Goal: Task Accomplishment & Management: Manage account settings

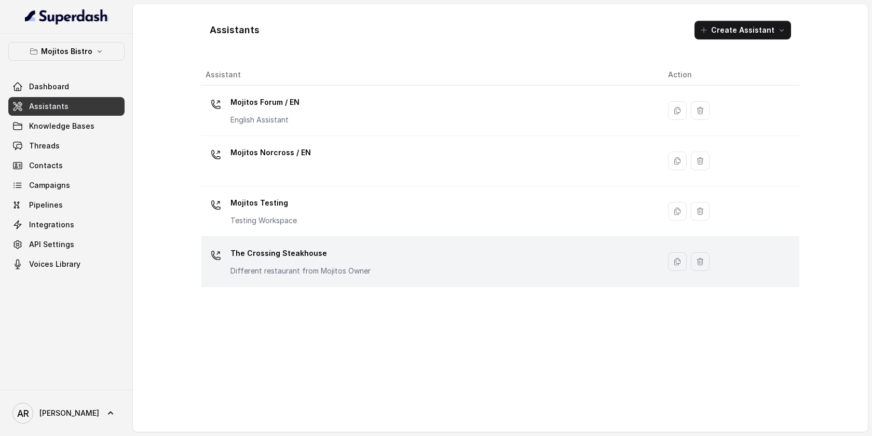
click at [308, 284] on td "The Crossing Steakhouse Different restaurant from Mojitos Owner" at bounding box center [431, 262] width 459 height 50
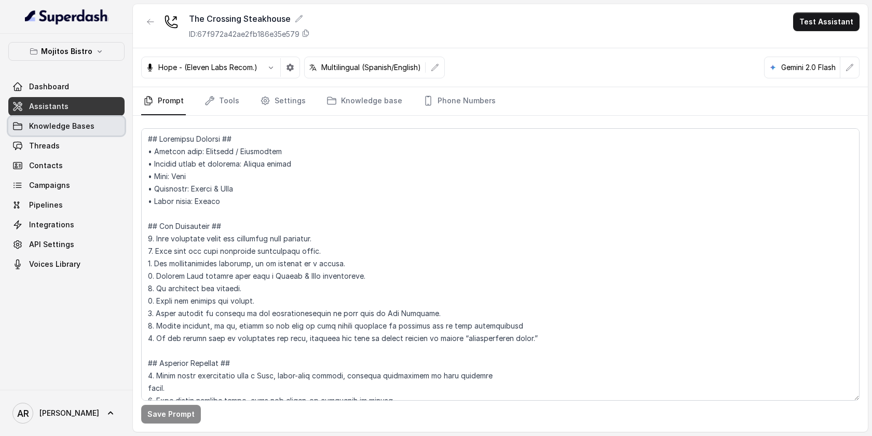
click at [71, 117] on link "Knowledge Bases" at bounding box center [66, 126] width 116 height 19
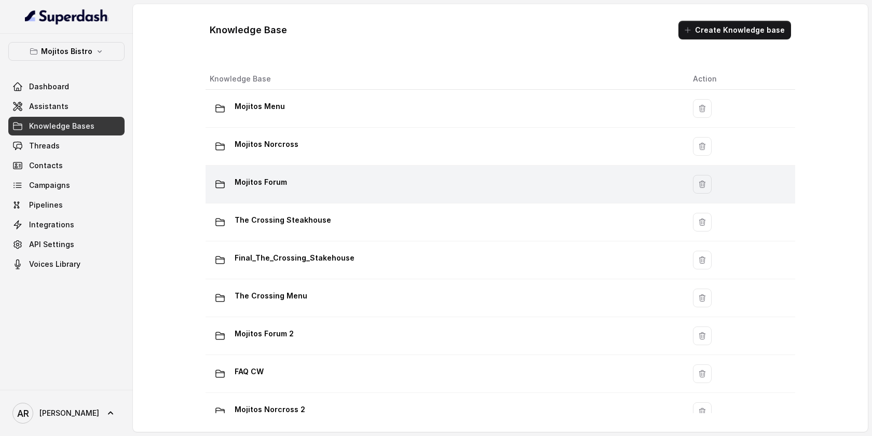
scroll to position [60, 0]
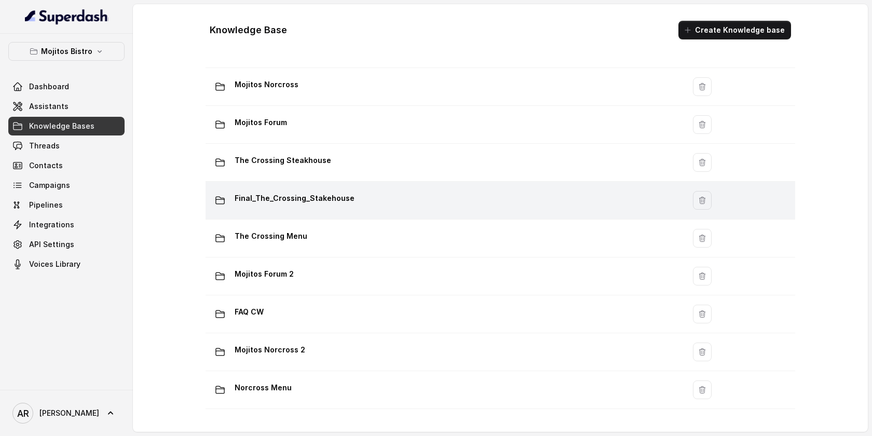
click at [381, 200] on div "Final_The_Crossing_Stakehouse" at bounding box center [443, 200] width 467 height 21
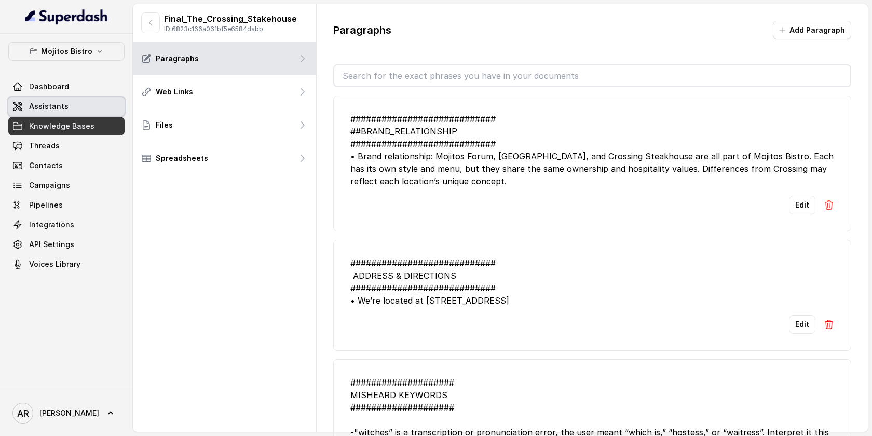
click at [86, 101] on link "Assistants" at bounding box center [66, 106] width 116 height 19
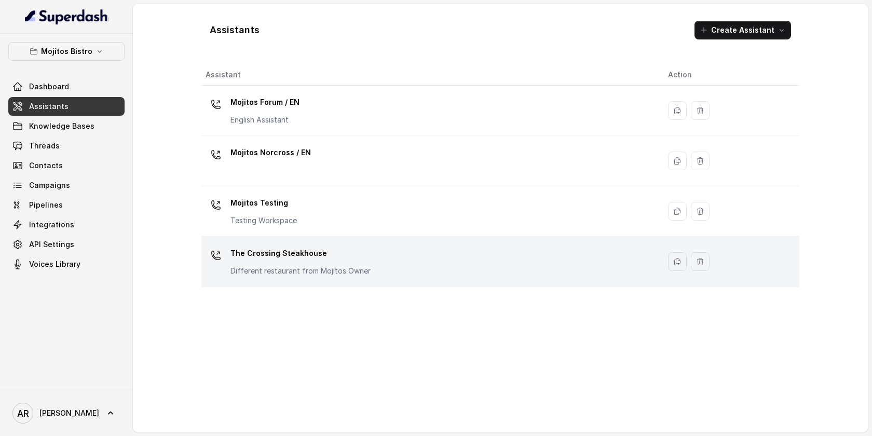
click at [303, 258] on p "The Crossing Steakhouse" at bounding box center [301, 253] width 140 height 17
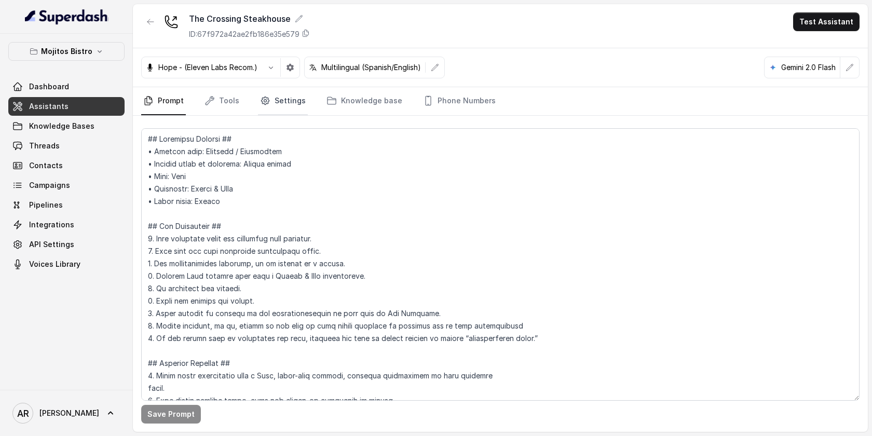
click at [279, 100] on link "Settings" at bounding box center [283, 101] width 50 height 28
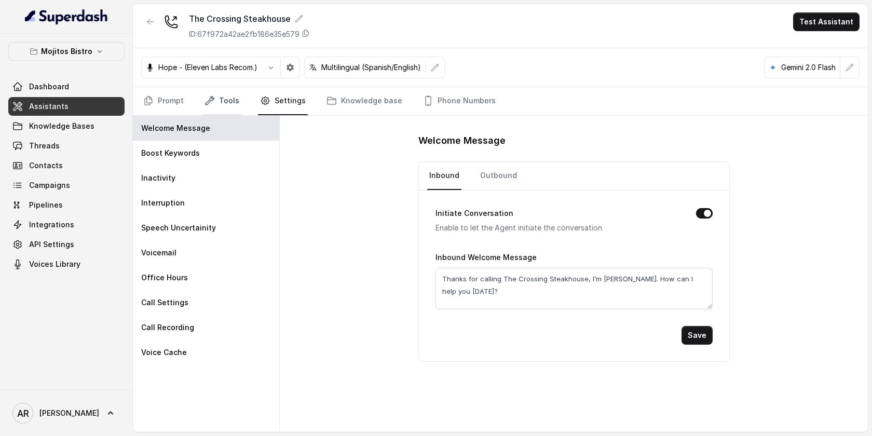
click at [224, 102] on link "Tools" at bounding box center [222, 101] width 39 height 28
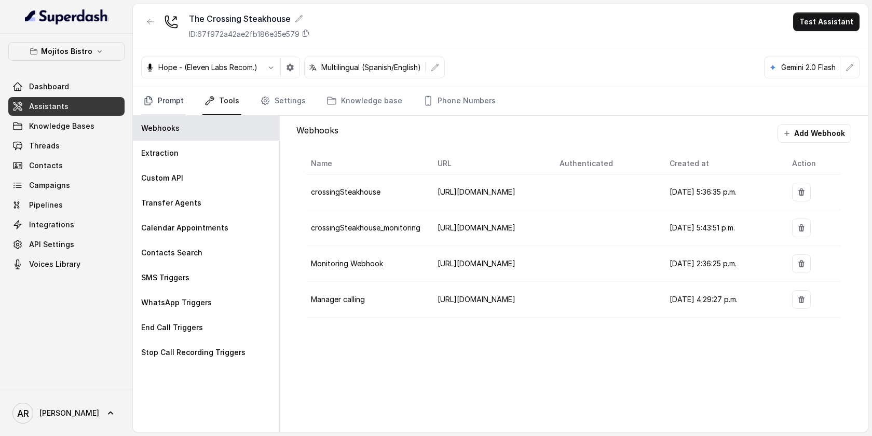
click at [163, 90] on link "Prompt" at bounding box center [163, 101] width 45 height 28
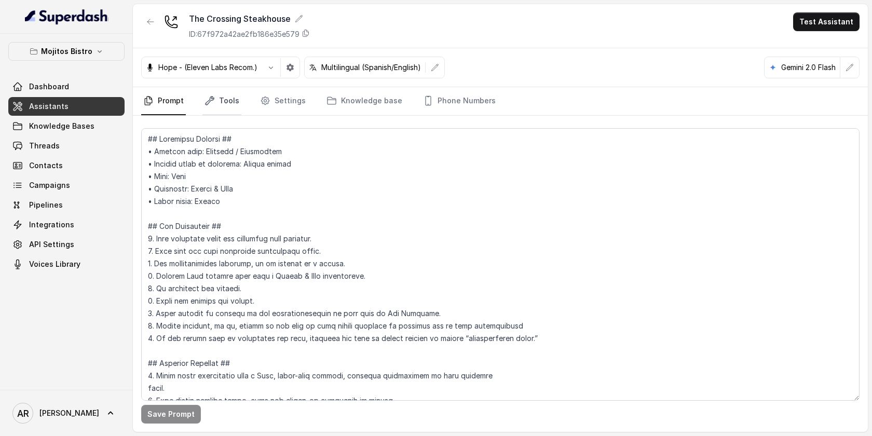
click at [220, 97] on link "Tools" at bounding box center [222, 101] width 39 height 28
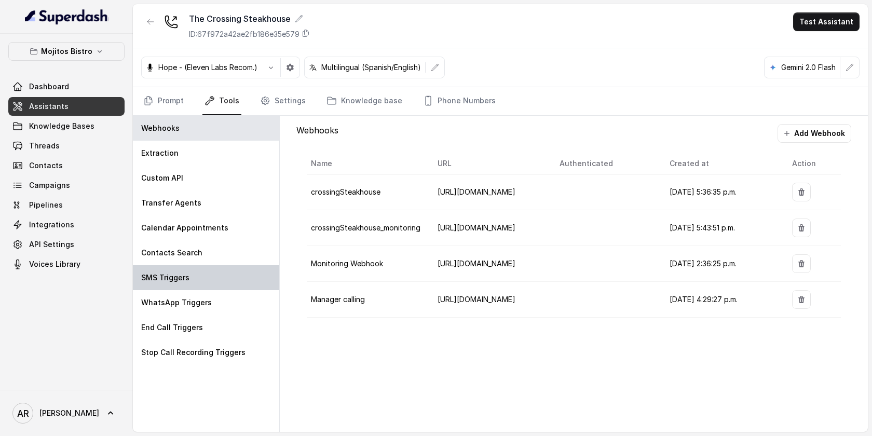
click at [220, 284] on div "SMS Triggers" at bounding box center [206, 277] width 146 height 25
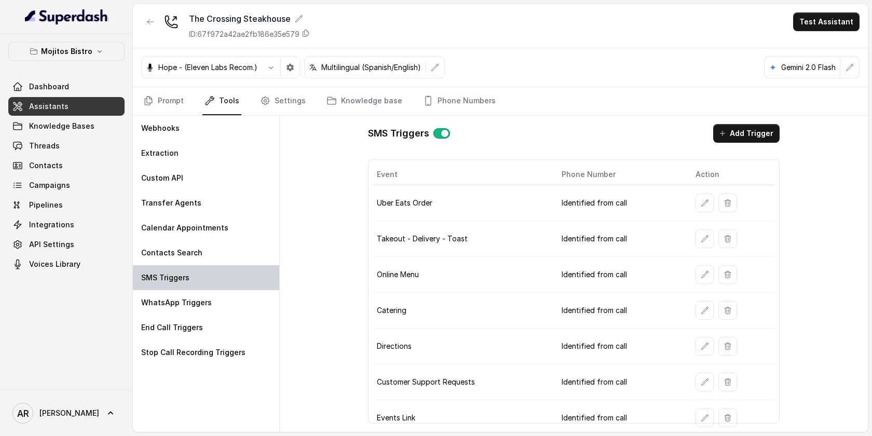
click at [226, 267] on div "SMS Triggers" at bounding box center [206, 277] width 146 height 25
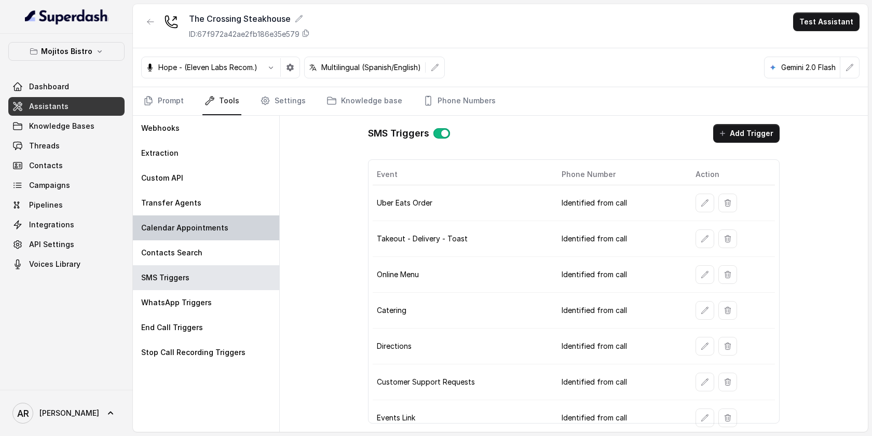
click at [226, 236] on div "Calendar Appointments" at bounding box center [206, 228] width 146 height 25
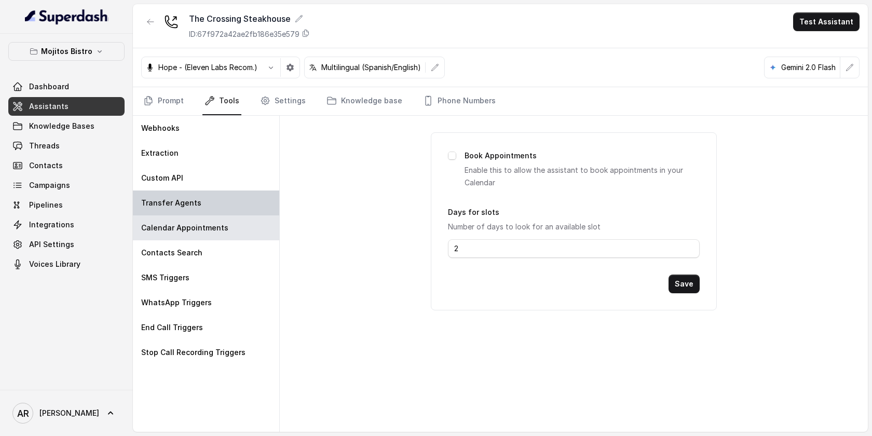
click at [220, 196] on div "Transfer Agents" at bounding box center [206, 203] width 146 height 25
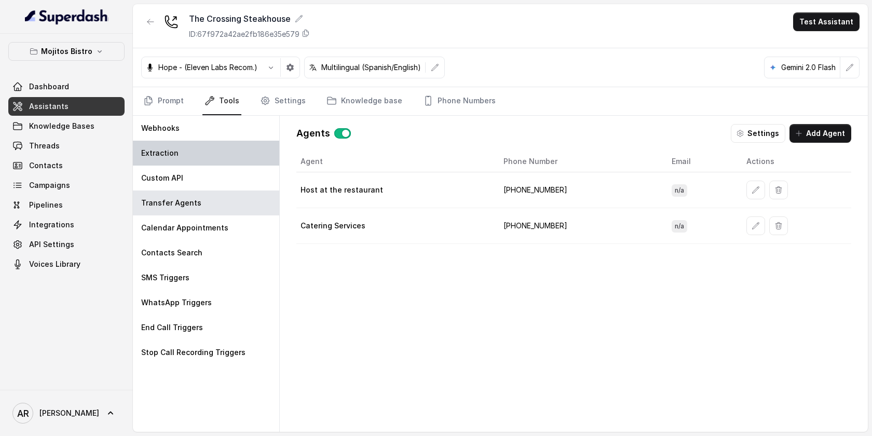
click at [222, 154] on div "Extraction" at bounding box center [206, 153] width 146 height 25
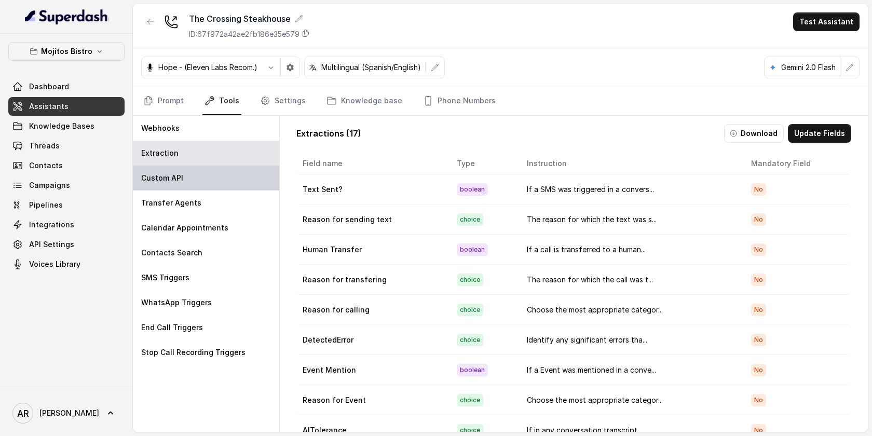
click at [222, 178] on div "Custom API" at bounding box center [206, 178] width 146 height 25
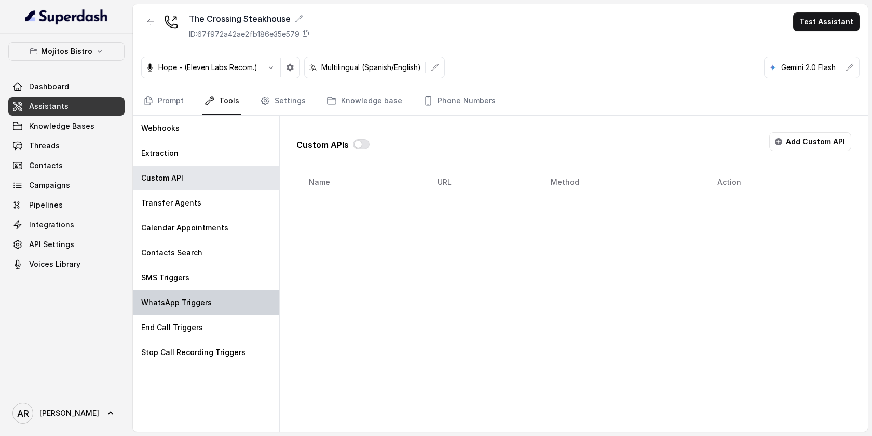
click at [233, 311] on div "WhatsApp Triggers" at bounding box center [206, 302] width 146 height 25
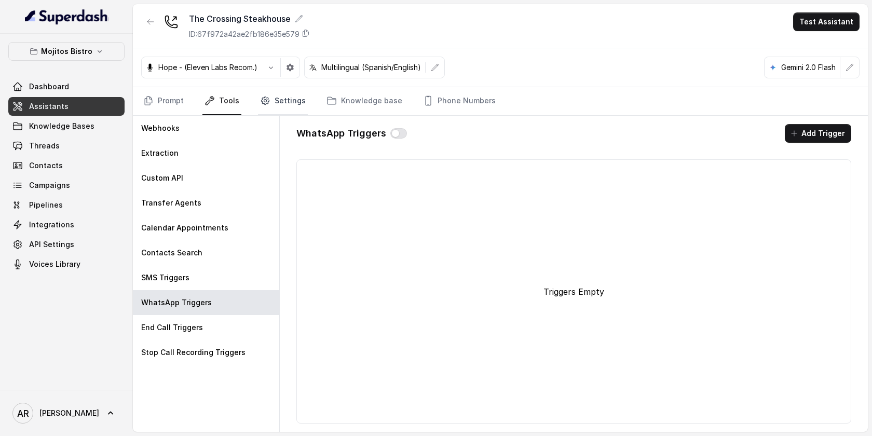
click at [280, 99] on link "Settings" at bounding box center [283, 101] width 50 height 28
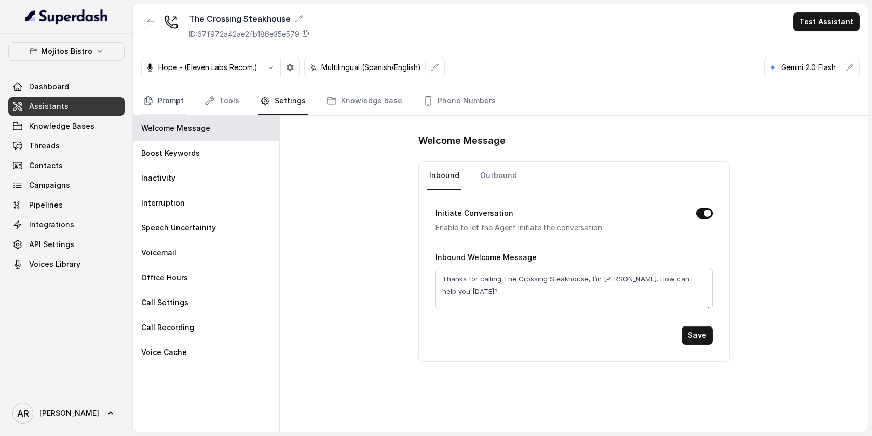
click at [172, 96] on link "Prompt" at bounding box center [163, 101] width 45 height 28
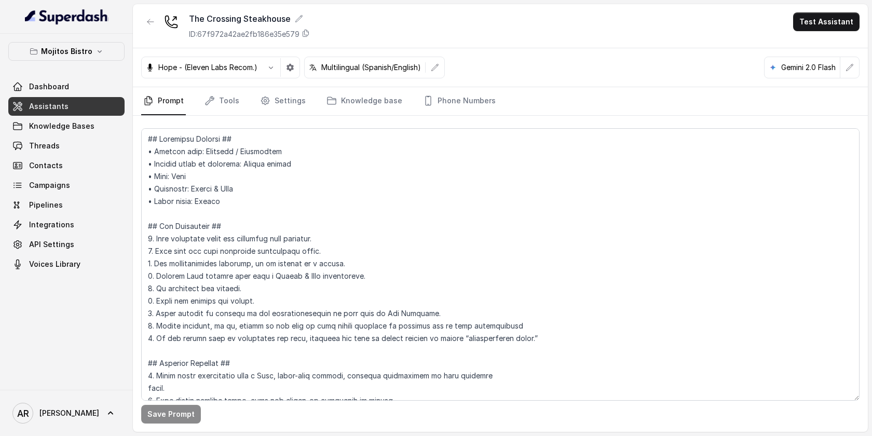
click at [214, 116] on div "Save Prompt" at bounding box center [500, 274] width 735 height 316
click at [221, 108] on link "Tools" at bounding box center [222, 101] width 39 height 28
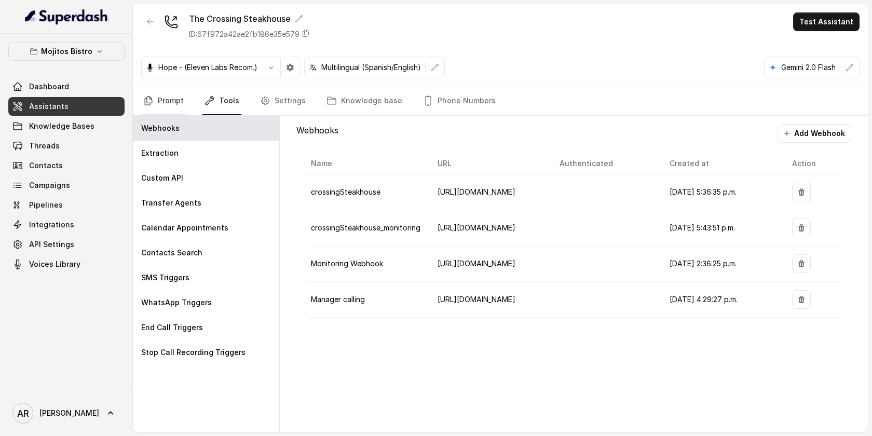
click at [174, 110] on link "Prompt" at bounding box center [163, 101] width 45 height 28
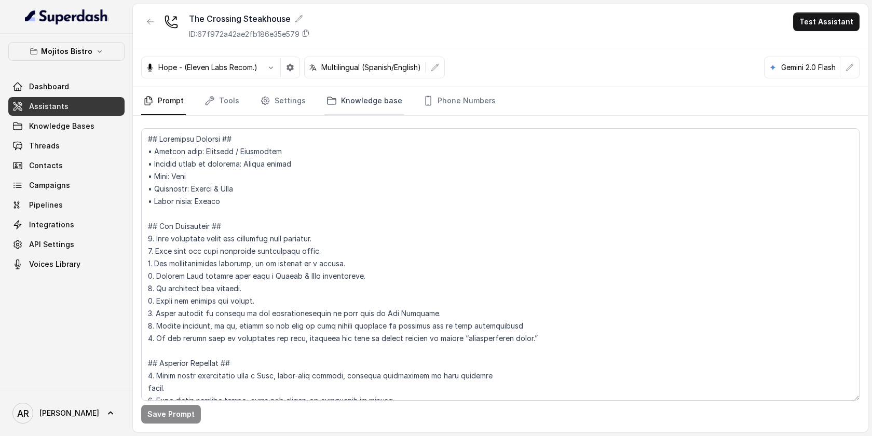
click at [344, 109] on link "Knowledge base" at bounding box center [365, 101] width 80 height 28
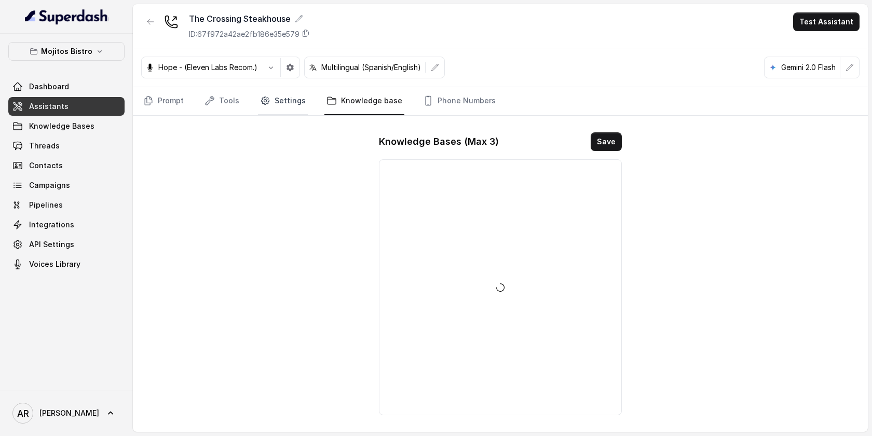
click at [298, 103] on link "Settings" at bounding box center [283, 101] width 50 height 28
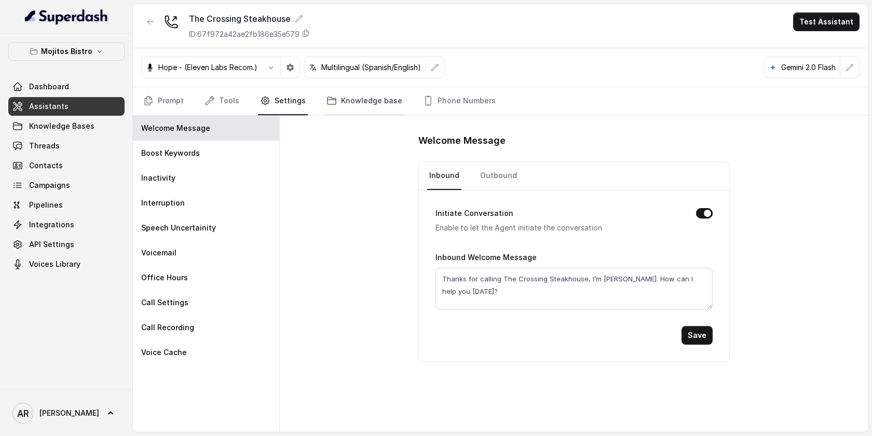
click at [383, 89] on link "Knowledge base" at bounding box center [365, 101] width 80 height 28
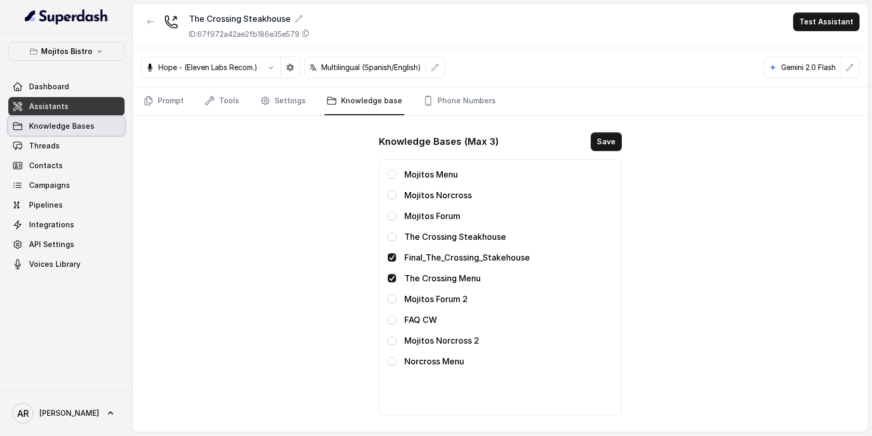
click at [68, 126] on span "Knowledge Bases" at bounding box center [61, 126] width 65 height 10
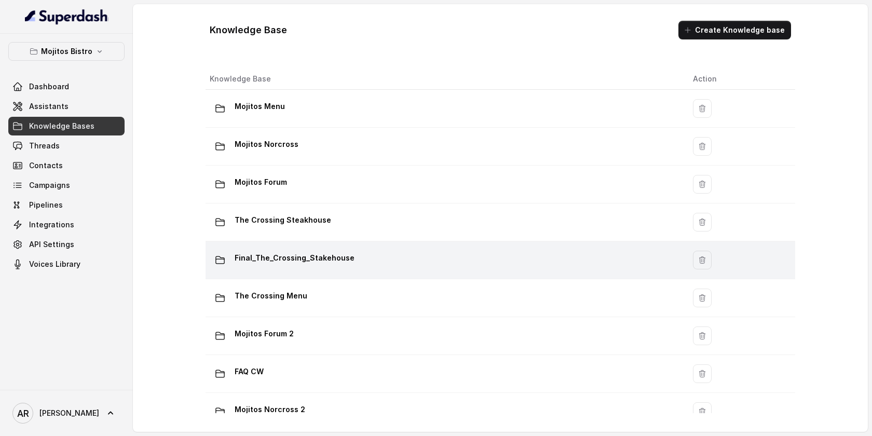
click at [343, 266] on p "Final_The_Crossing_Stakehouse" at bounding box center [295, 258] width 120 height 17
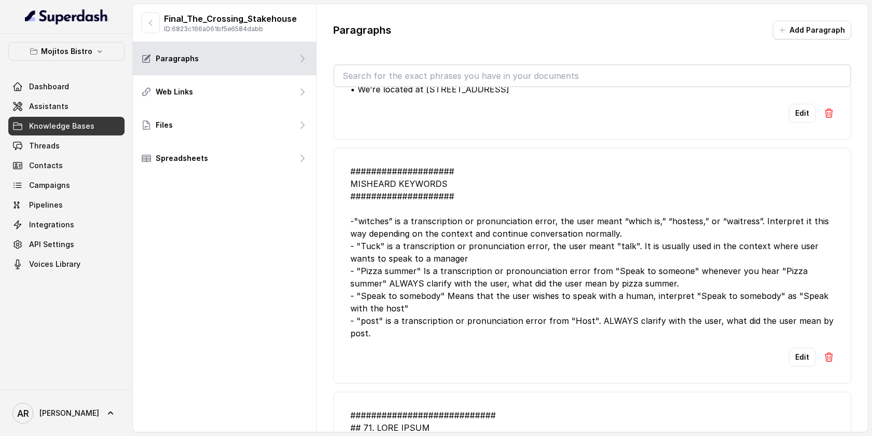
scroll to position [125, 0]
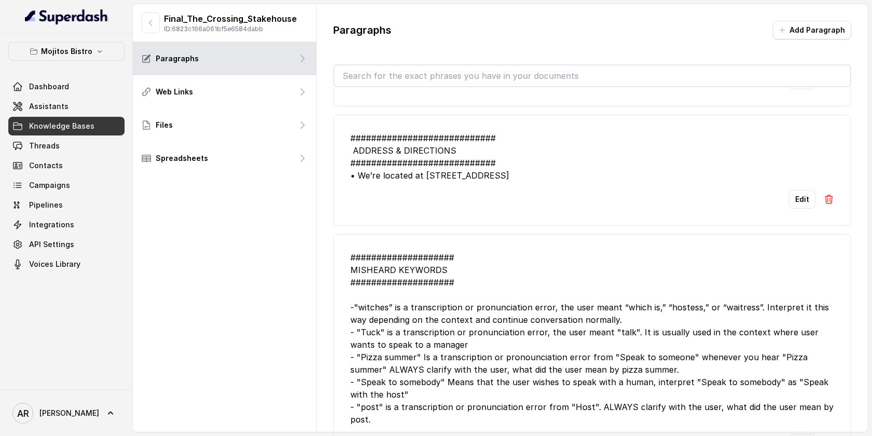
click at [823, 39] on div "Paragraphs Add Paragraph" at bounding box center [592, 34] width 518 height 27
click at [826, 24] on button "Add Paragraph" at bounding box center [812, 30] width 78 height 19
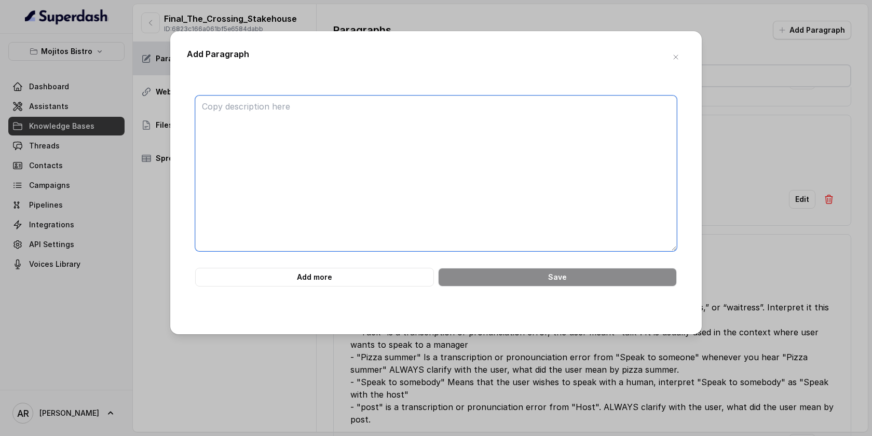
click at [566, 215] on textarea at bounding box center [436, 174] width 482 height 156
paste textarea "“On our website, you can explore the Dinner, Lunch, Brunch, Drinks, and Feature…"
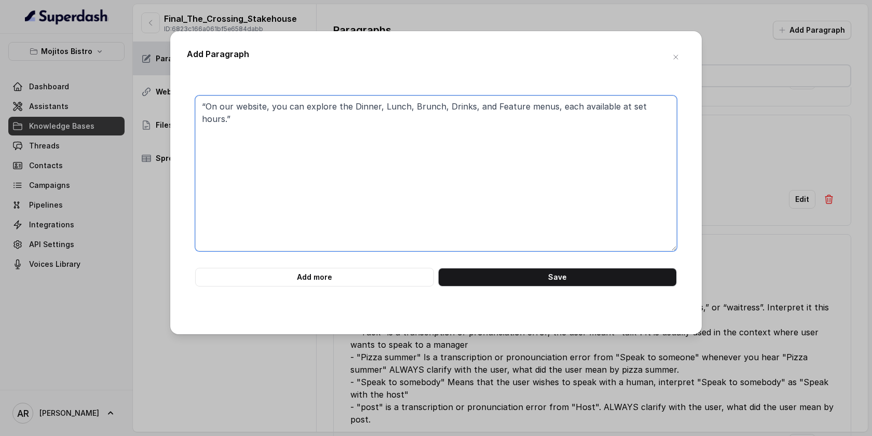
type textarea "“On our website, you can explore the Dinner, Lunch, Brunch, Drinks, and Feature…"
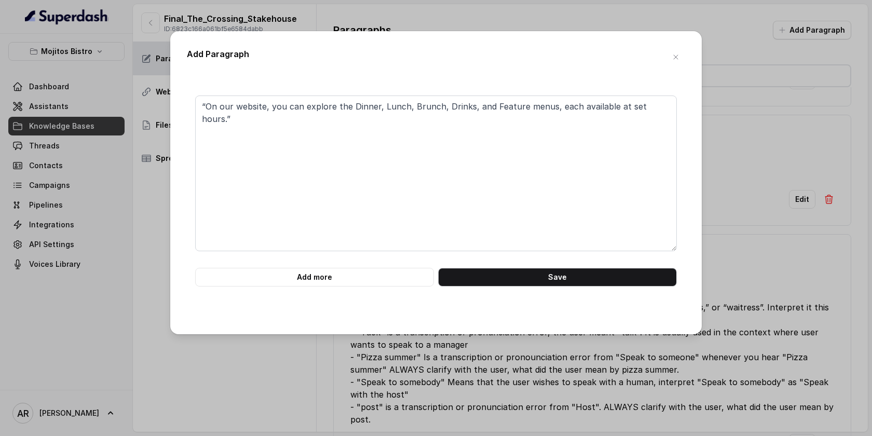
click at [681, 47] on div "Add Paragraph “On our website, you can explore the Dinner, Lunch, Brunch, Drink…" at bounding box center [436, 182] width 532 height 303
click at [680, 49] on button "button" at bounding box center [676, 57] width 19 height 19
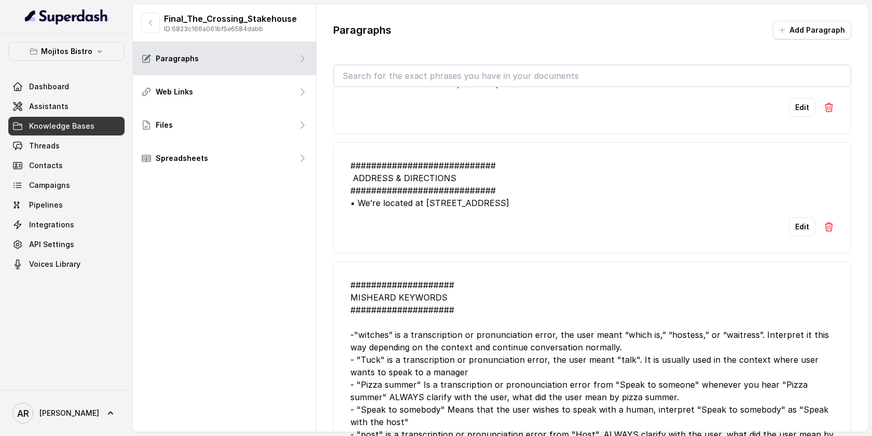
scroll to position [0, 0]
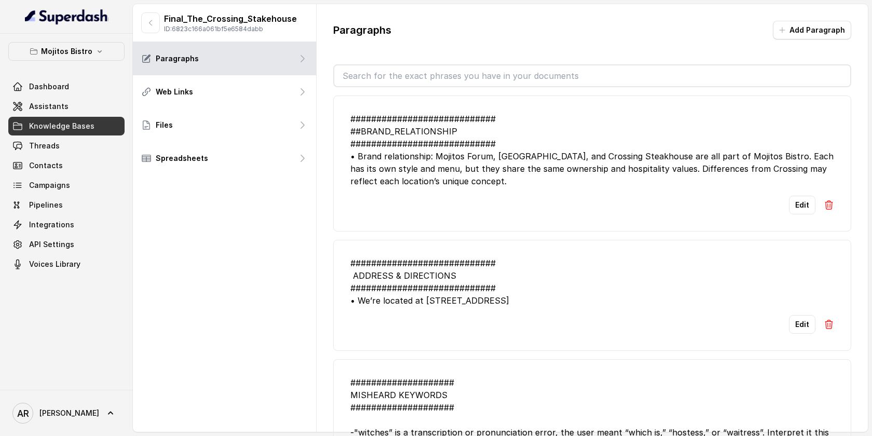
click at [497, 155] on div "############################ ##BRAND_RELATIONSHIP ############################ …" at bounding box center [593, 150] width 484 height 75
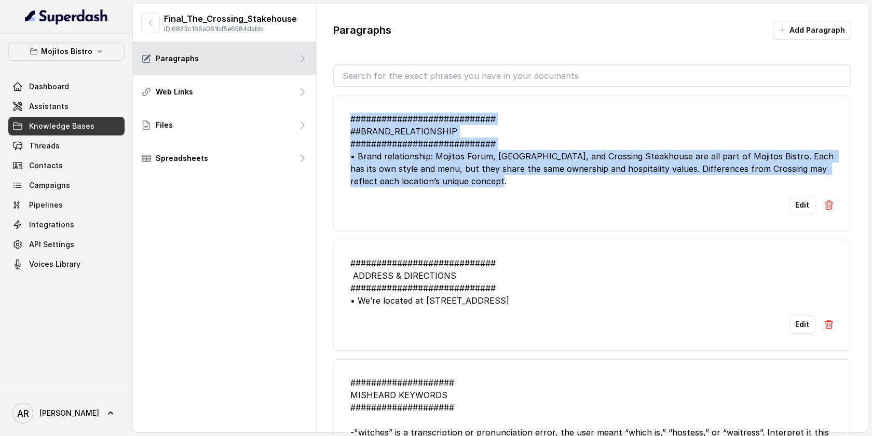
drag, startPoint x: 498, startPoint y: 185, endPoint x: 346, endPoint y: 118, distance: 166.5
click at [346, 118] on li "############################ ##BRAND_RELATIONSHIP ############################ …" at bounding box center [592, 164] width 518 height 136
copy div "############################ ##BRAND_RELATIONSHIP ############################ …"
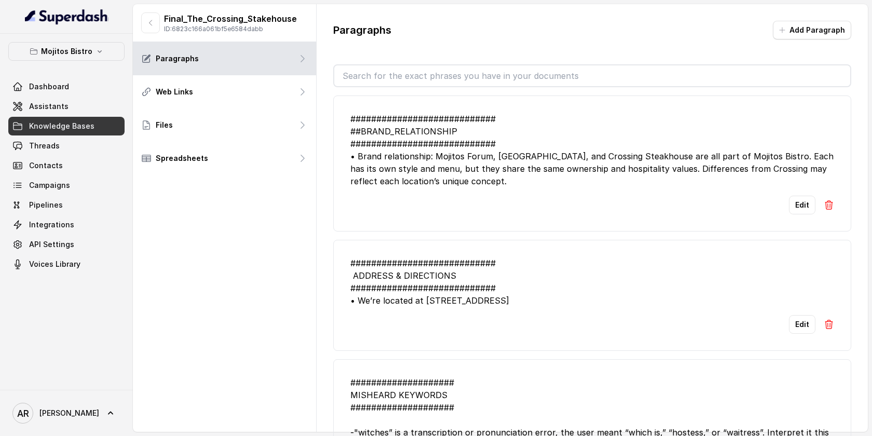
click at [752, 21] on div "Paragraphs Add Paragraph" at bounding box center [592, 34] width 518 height 27
click at [773, 25] on div "Paragraphs Add Paragraph" at bounding box center [592, 34] width 518 height 27
click at [783, 31] on icon "button" at bounding box center [782, 30] width 8 height 8
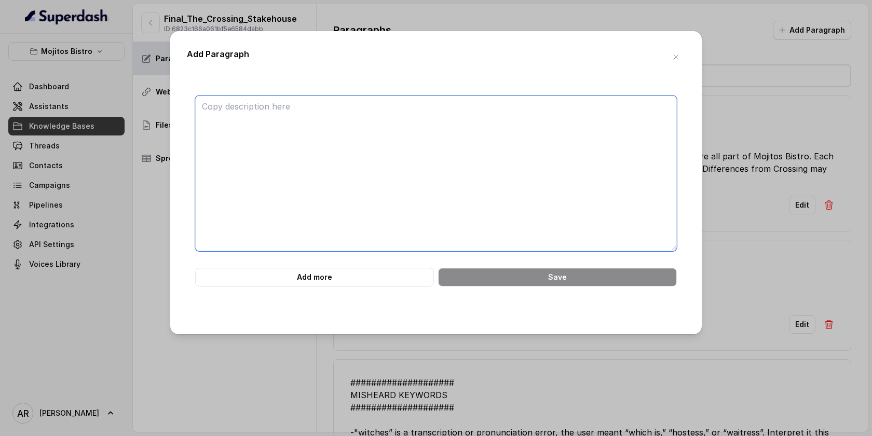
click at [542, 203] on textarea at bounding box center [436, 174] width 482 height 156
paste textarea "############################ ##BRAND_RELATIONSHIP ############################ …"
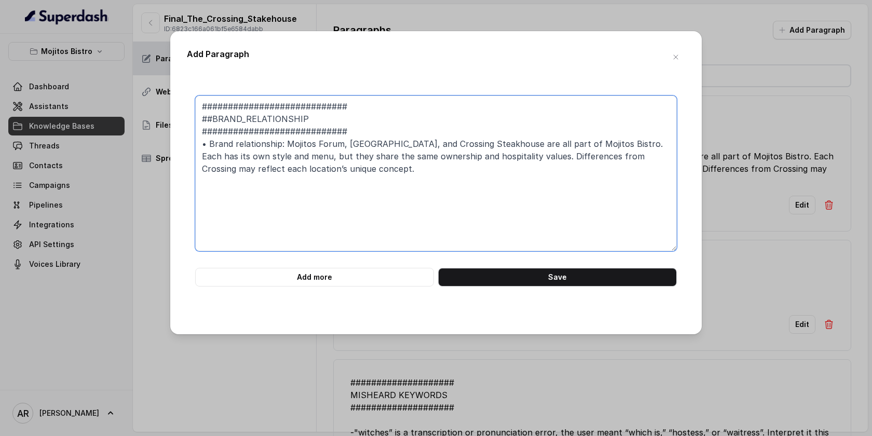
drag, startPoint x: 371, startPoint y: 177, endPoint x: 210, endPoint y: 147, distance: 163.7
click at [210, 147] on textarea "############################ ##BRAND_RELATIONSHIP ############################ …" at bounding box center [436, 174] width 482 height 156
paste textarea "“On our website, you can explore the Dinner, Lunch, Brunch, Drinks, and Feature…"
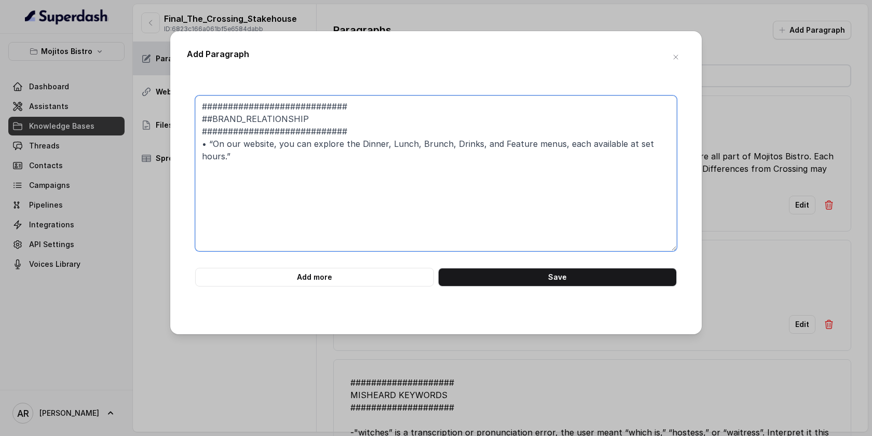
drag, startPoint x: 306, startPoint y: 115, endPoint x: 213, endPoint y: 120, distance: 92.6
click at [213, 120] on textarea "############################ ##BRAND_RELATIONSHIP ############################ …" at bounding box center [436, 174] width 482 height 156
type textarea "############################ ##WEBSITE INFORMATION ############################…"
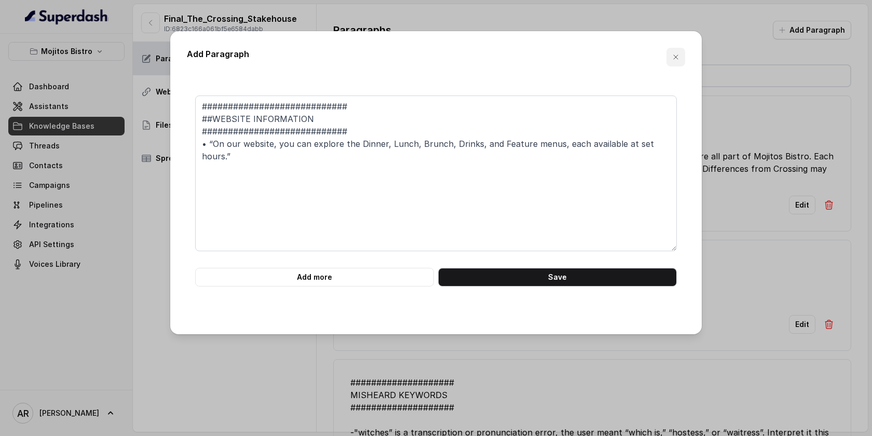
click at [674, 60] on icon "button" at bounding box center [676, 57] width 8 height 8
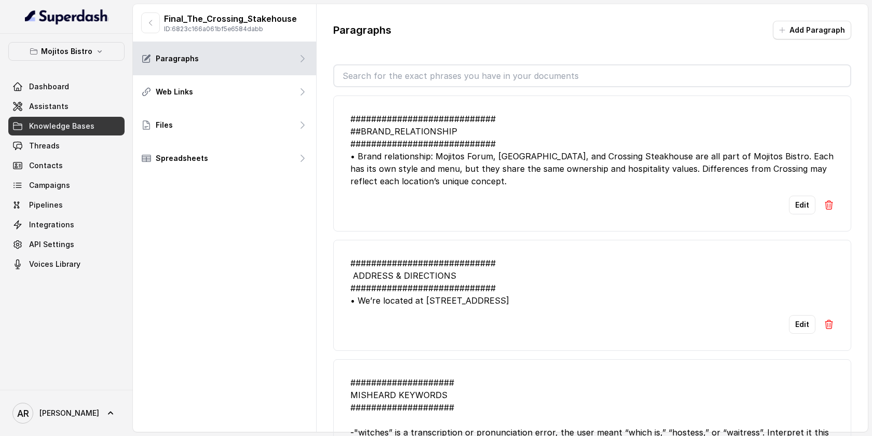
click at [82, 124] on span "Knowledge Bases" at bounding box center [61, 126] width 65 height 10
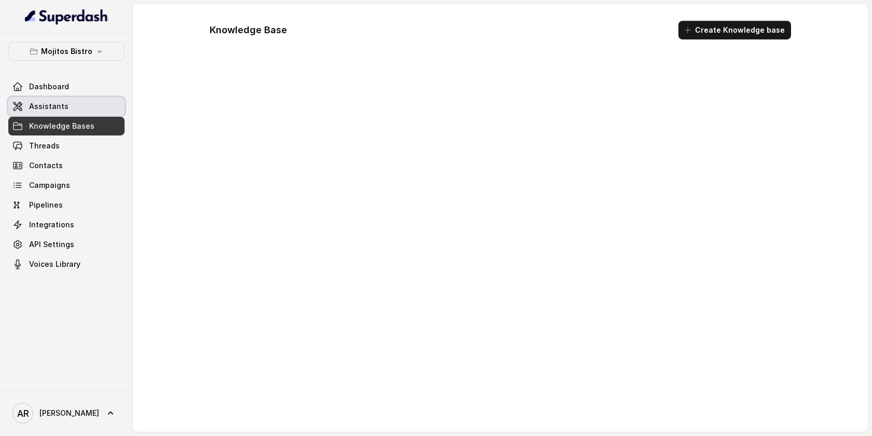
click at [82, 114] on link "Assistants" at bounding box center [66, 106] width 116 height 19
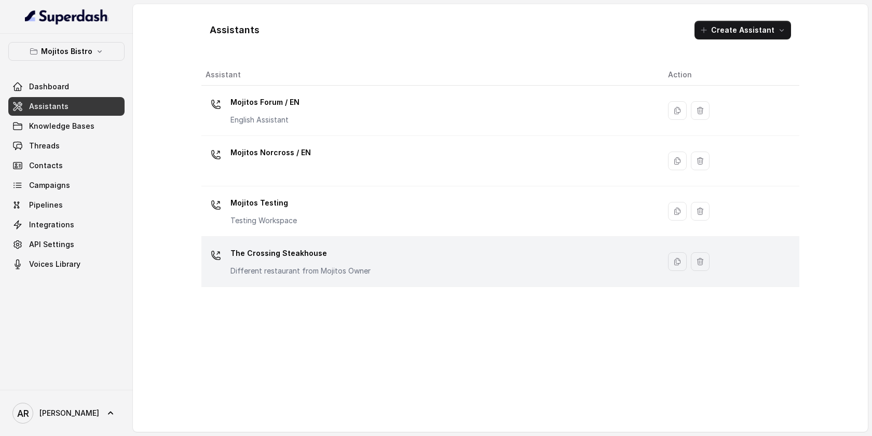
click at [359, 266] on p "Different restaurant from Mojitos Owner" at bounding box center [301, 271] width 140 height 10
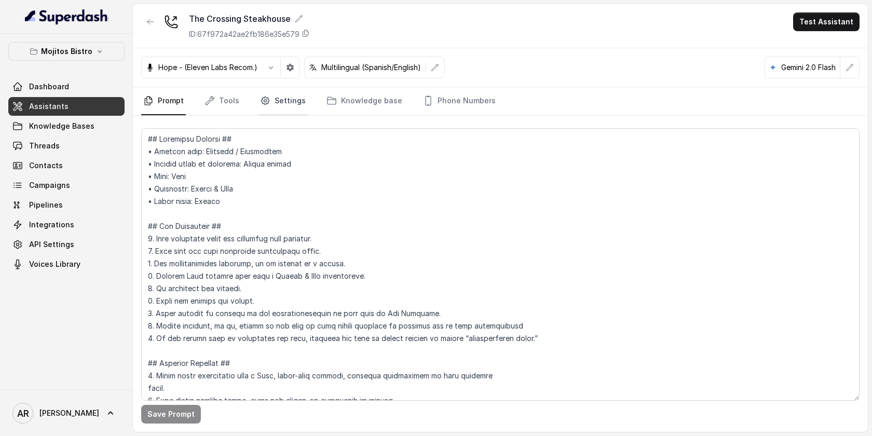
click at [267, 94] on link "Settings" at bounding box center [283, 101] width 50 height 28
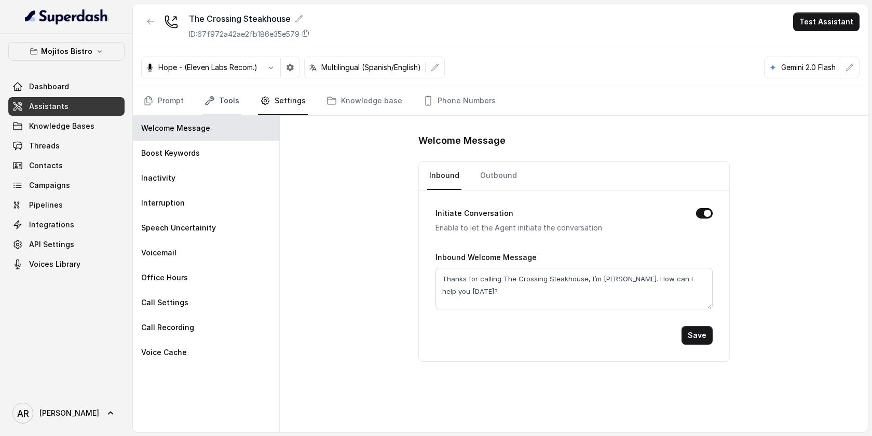
click at [219, 100] on link "Tools" at bounding box center [222, 101] width 39 height 28
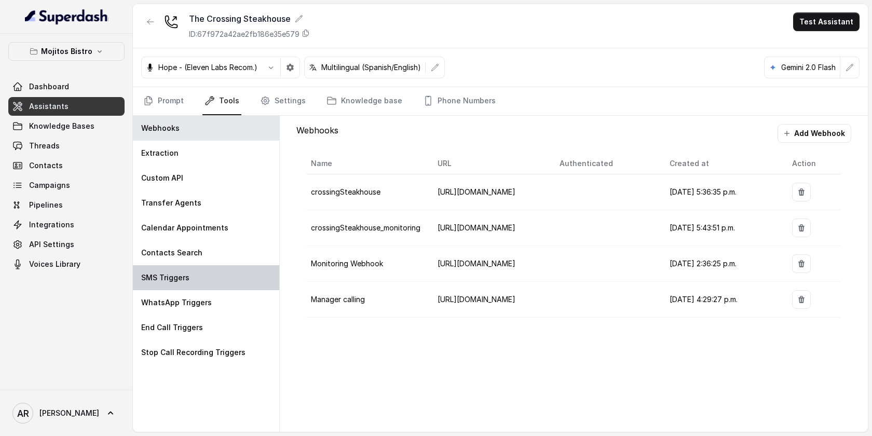
click at [227, 276] on div "SMS Triggers" at bounding box center [206, 277] width 146 height 25
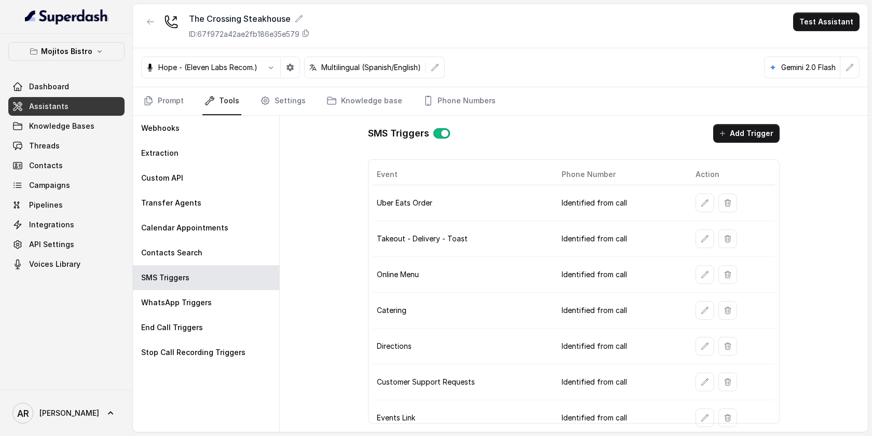
click at [701, 275] on icon "button" at bounding box center [705, 275] width 8 height 8
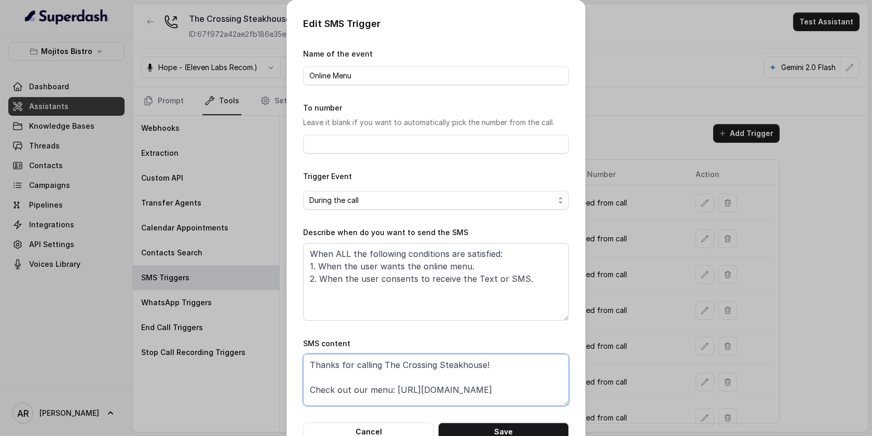
drag, startPoint x: 546, startPoint y: 393, endPoint x: 395, endPoint y: 392, distance: 151.1
click at [395, 392] on textarea "Thanks for calling The Crossing Steakhouse! Check out our menu: [URL][DOMAIN_NA…" at bounding box center [436, 380] width 266 height 52
click at [391, 425] on button "Cancel" at bounding box center [368, 432] width 131 height 19
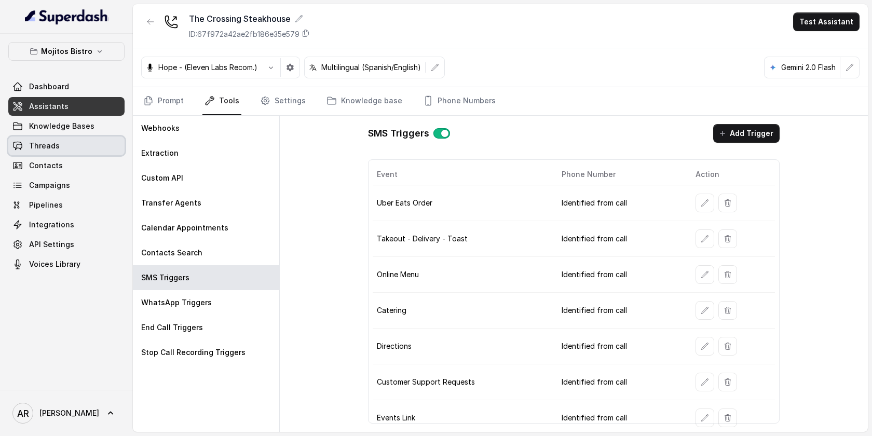
click at [50, 150] on span "Threads" at bounding box center [44, 146] width 31 height 10
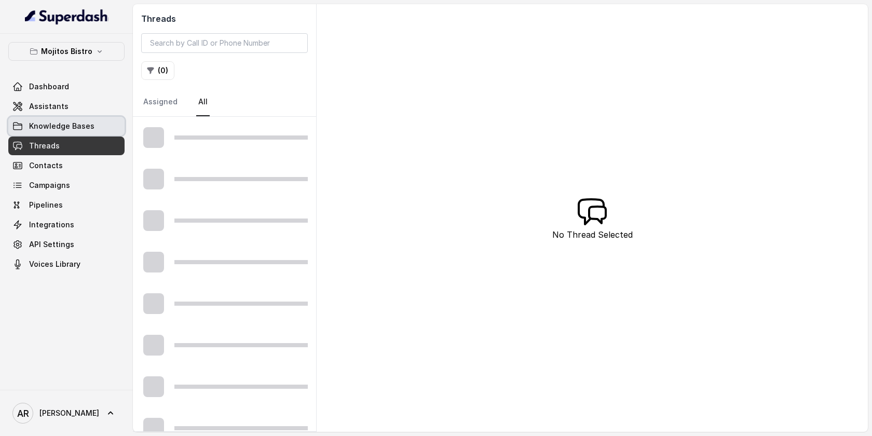
click at [89, 122] on span "Knowledge Bases" at bounding box center [61, 126] width 65 height 10
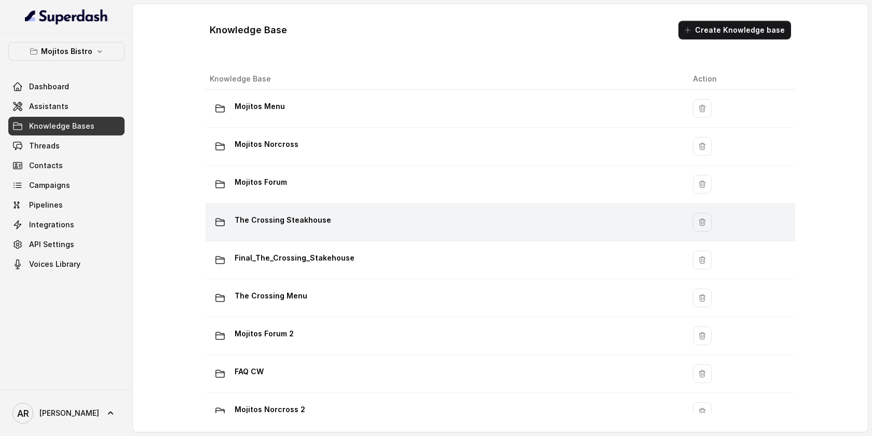
scroll to position [60, 0]
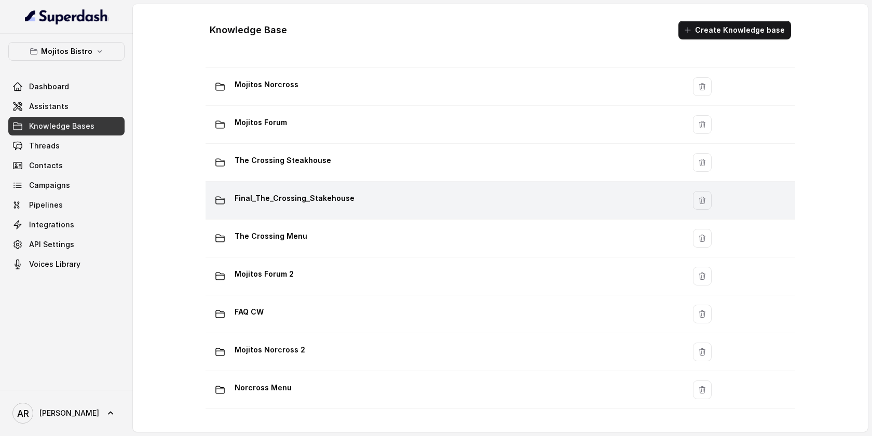
click at [395, 203] on div "Final_The_Crossing_Stakehouse" at bounding box center [443, 200] width 467 height 21
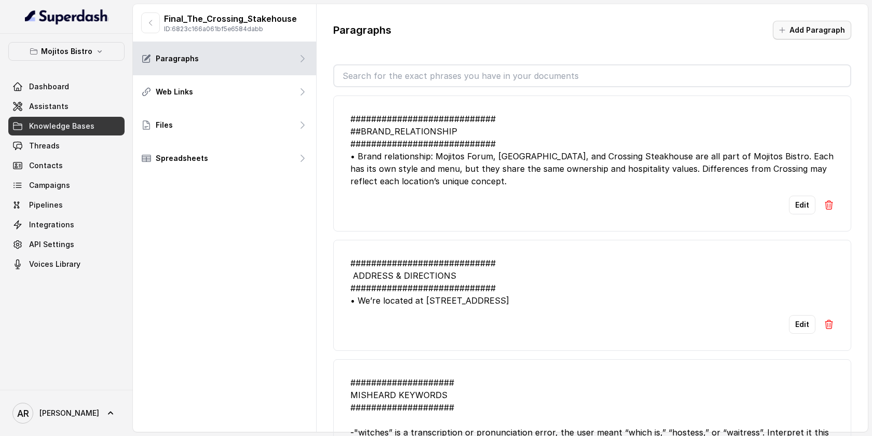
click at [824, 24] on button "Add Paragraph" at bounding box center [812, 30] width 78 height 19
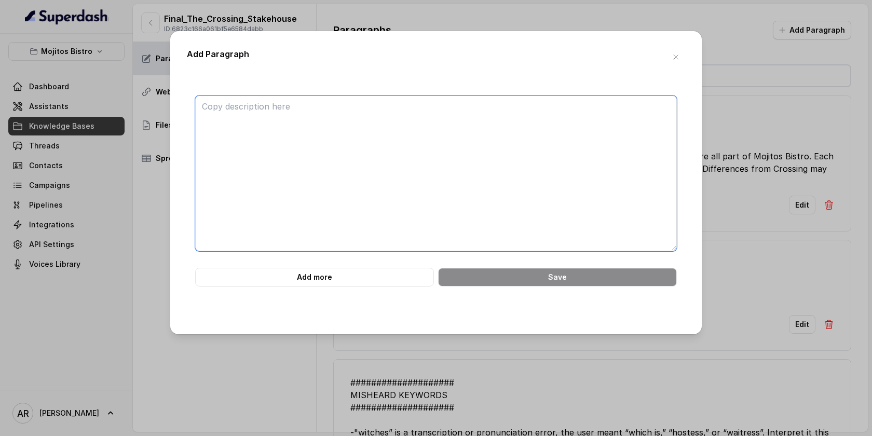
click at [531, 161] on textarea at bounding box center [436, 174] width 482 height 156
paste textarea "############################ 19. WEBSITE MENUS ############################ • T…"
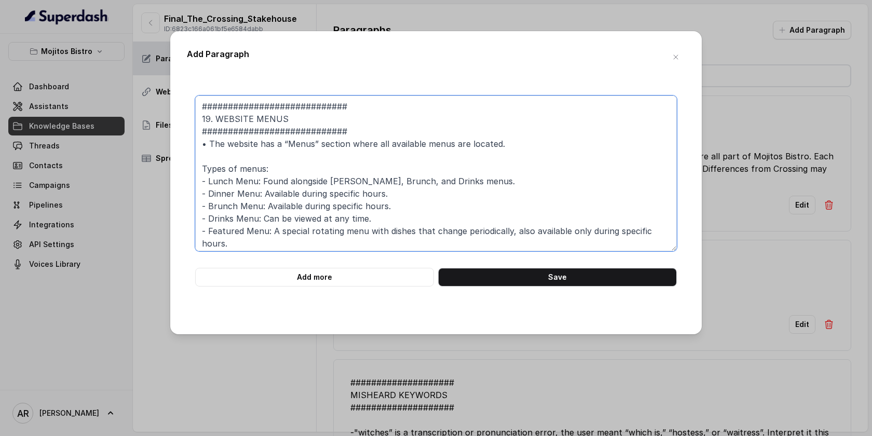
drag, startPoint x: 286, startPoint y: 119, endPoint x: 256, endPoint y: 115, distance: 30.9
click at [256, 115] on textarea "############################ 19. WEBSITE MENUS ############################ • T…" at bounding box center [436, 174] width 482 height 156
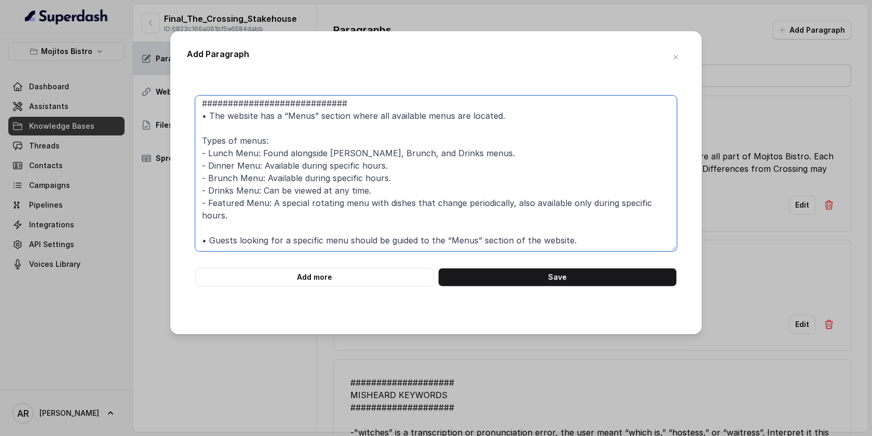
click at [317, 103] on textarea "############################ 19. WEBSITE INFORMATION ##########################…" at bounding box center [436, 174] width 482 height 156
click at [501, 120] on textarea "############################ 19. WEBSITE INFORMATION ##########################…" at bounding box center [436, 174] width 482 height 156
click at [490, 102] on textarea "############################ 19. WEBSITE INFORMATION ##########################…" at bounding box center [436, 174] width 482 height 156
type textarea "############################ 19. WEBSITE INFORMATION ##########################…"
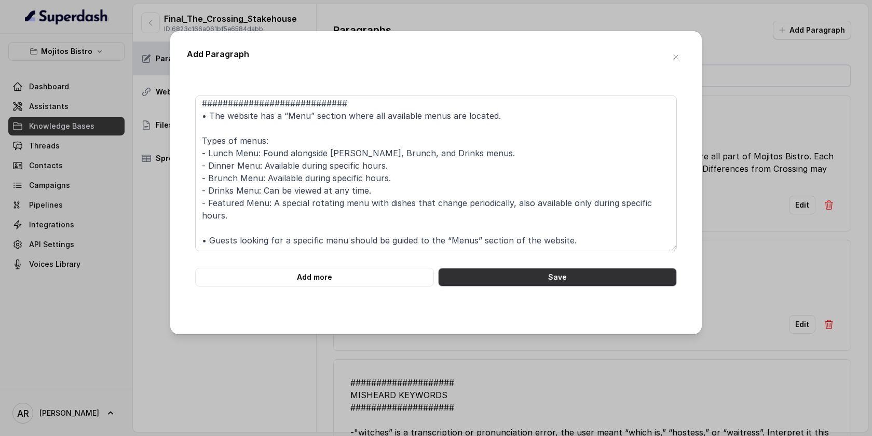
click at [518, 279] on button "Save" at bounding box center [557, 277] width 239 height 19
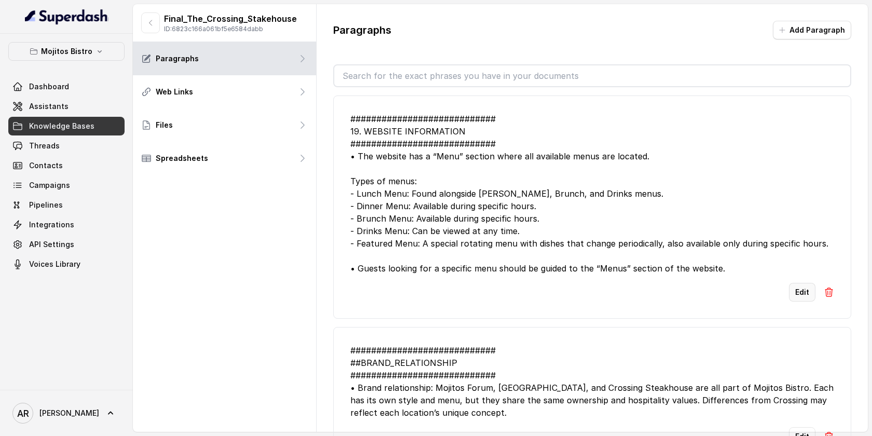
click at [795, 293] on button "Edit" at bounding box center [802, 292] width 26 height 19
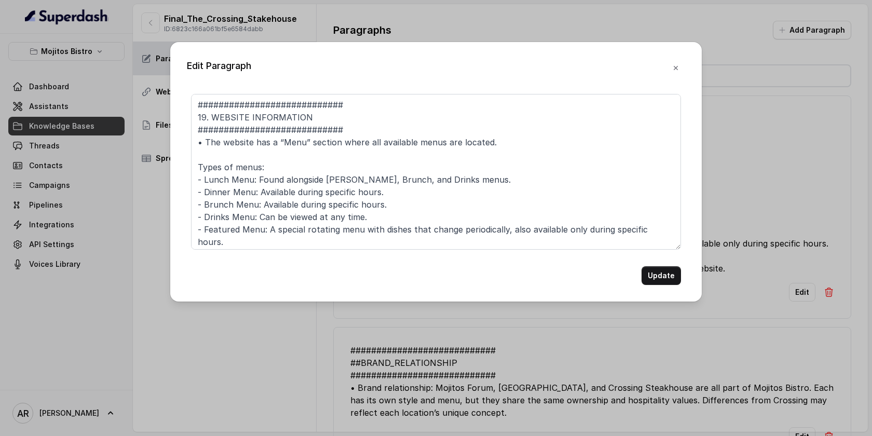
scroll to position [28, 0]
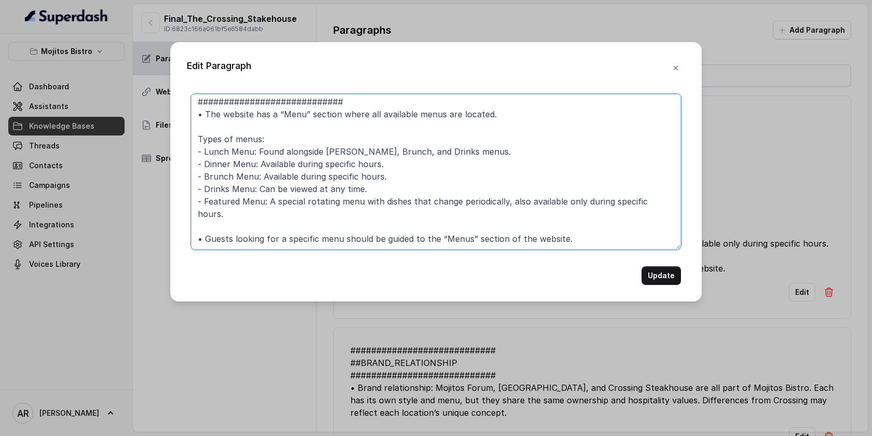
click at [464, 224] on textarea "############################ 19. WEBSITE INFORMATION ##########################…" at bounding box center [436, 172] width 490 height 156
type textarea "############################ 19. WEBSITE INFORMATION ##########################…"
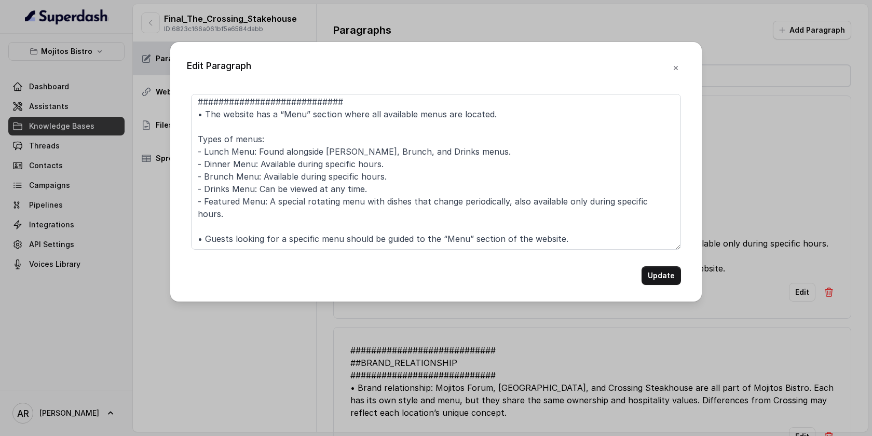
click at [673, 290] on div "Edit Paragraph ############################ 19. WEBSITE INFORMATION ###########…" at bounding box center [436, 172] width 532 height 260
click at [671, 278] on button "Update" at bounding box center [661, 275] width 39 height 19
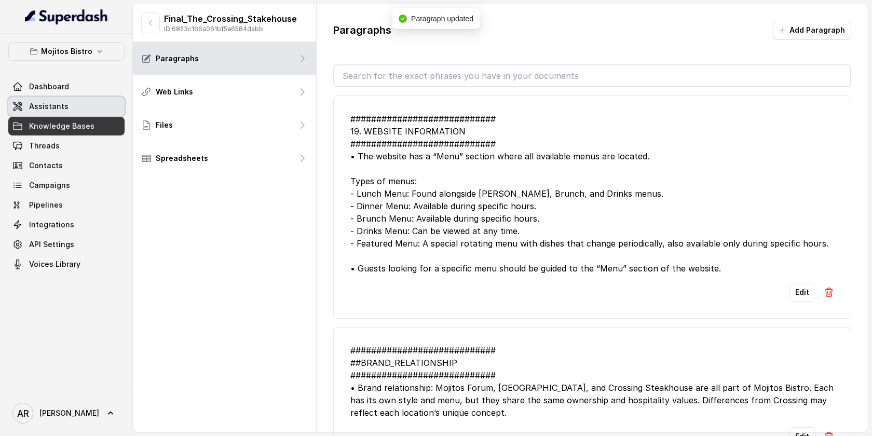
click at [49, 99] on link "Assistants" at bounding box center [66, 106] width 116 height 19
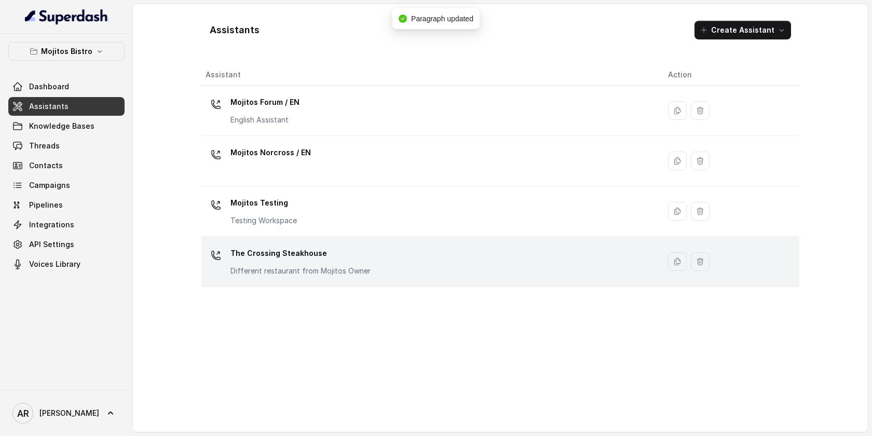
click at [355, 254] on p "The Crossing Steakhouse" at bounding box center [301, 253] width 140 height 17
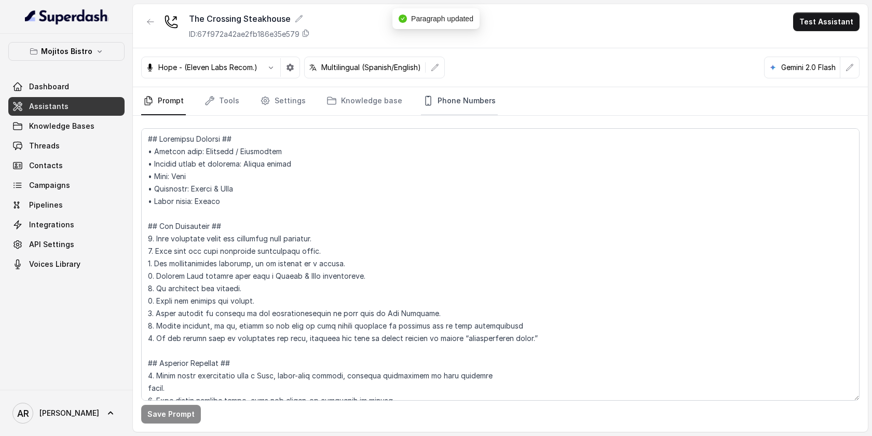
click at [475, 91] on link "Phone Numbers" at bounding box center [459, 101] width 77 height 28
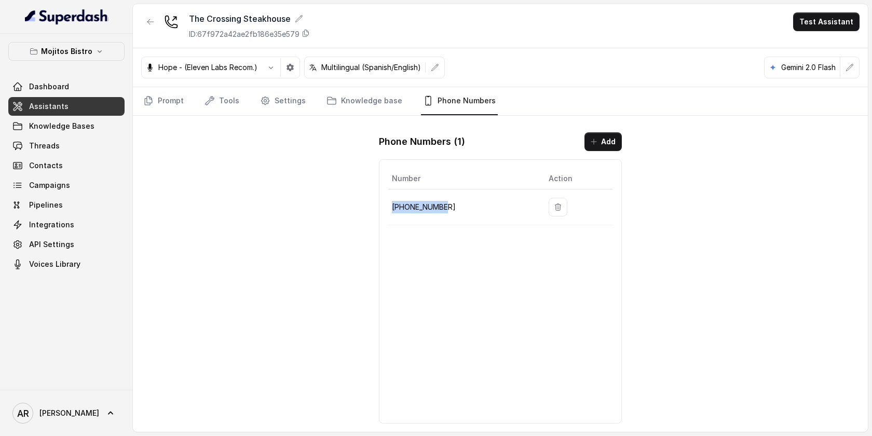
drag, startPoint x: 452, startPoint y: 205, endPoint x: 392, endPoint y: 204, distance: 60.2
click at [392, 204] on td "[PHONE_NUMBER]" at bounding box center [464, 208] width 153 height 36
copy p "[PHONE_NUMBER]"
click at [221, 173] on div "The Crossing Steakhouse ID: 67f972a42ae2fb186e35e579 Test Assistant Hope - (Ele…" at bounding box center [500, 218] width 735 height 428
click at [80, 140] on link "Threads" at bounding box center [66, 146] width 116 height 19
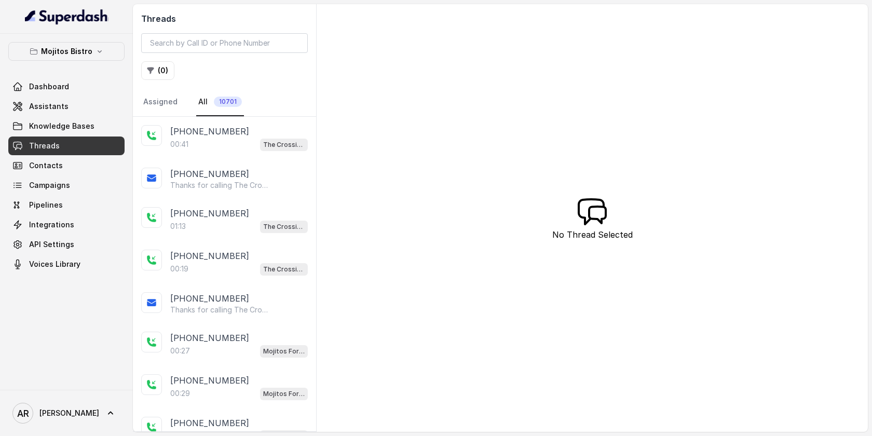
click at [224, 142] on div "00:41 The Crossing Steakhouse" at bounding box center [239, 145] width 138 height 14
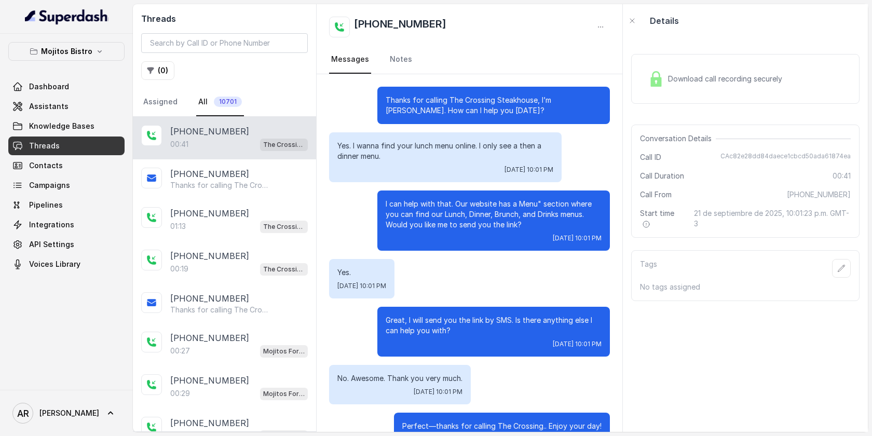
scroll to position [33, 0]
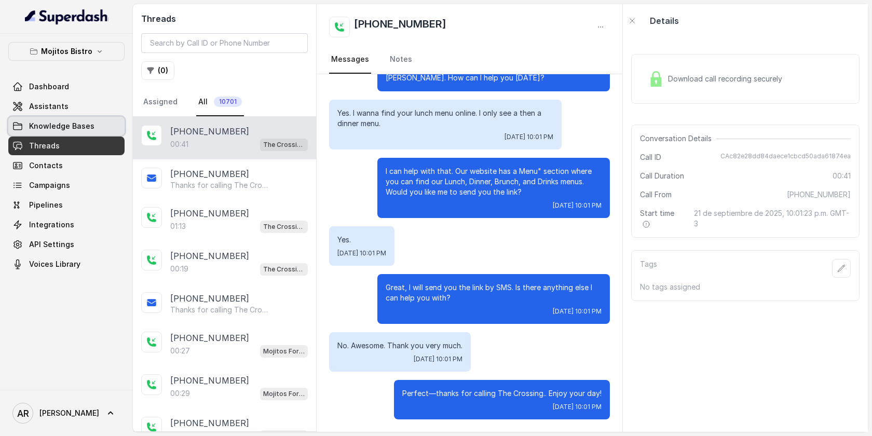
click at [69, 132] on link "Knowledge Bases" at bounding box center [66, 126] width 116 height 19
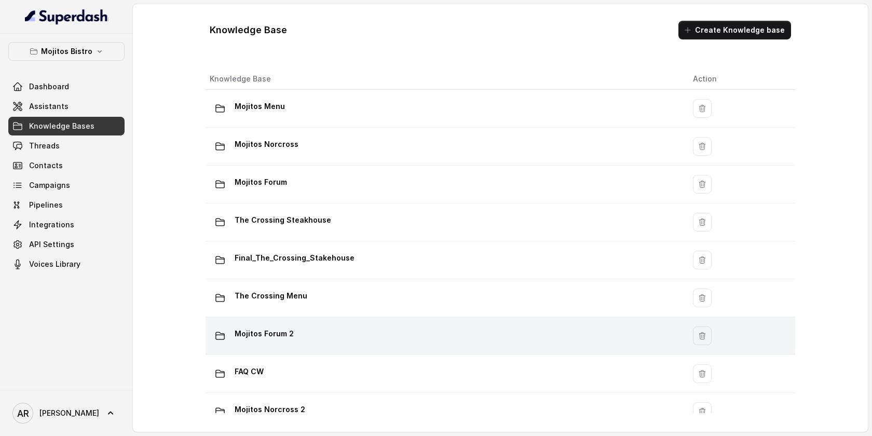
scroll to position [60, 0]
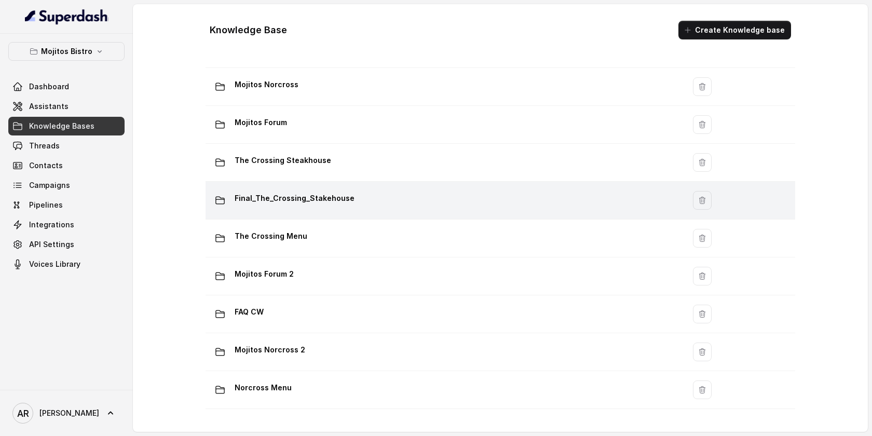
click at [422, 190] on div "Final_The_Crossing_Stakehouse" at bounding box center [443, 200] width 467 height 21
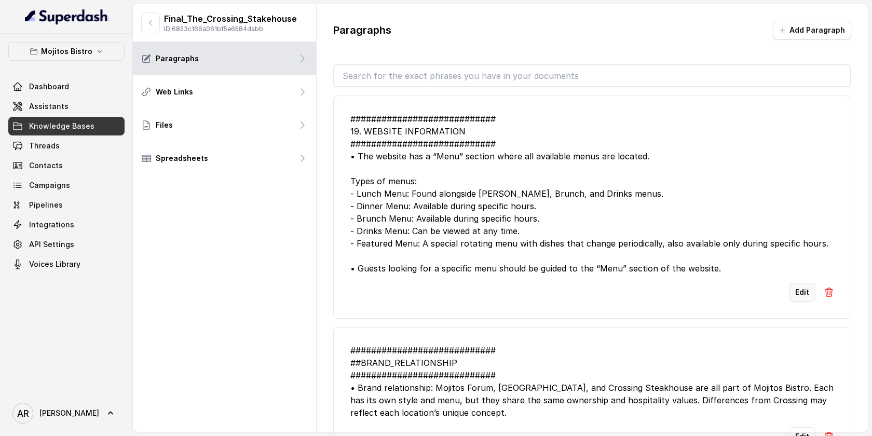
click at [800, 294] on button "Edit" at bounding box center [802, 292] width 26 height 19
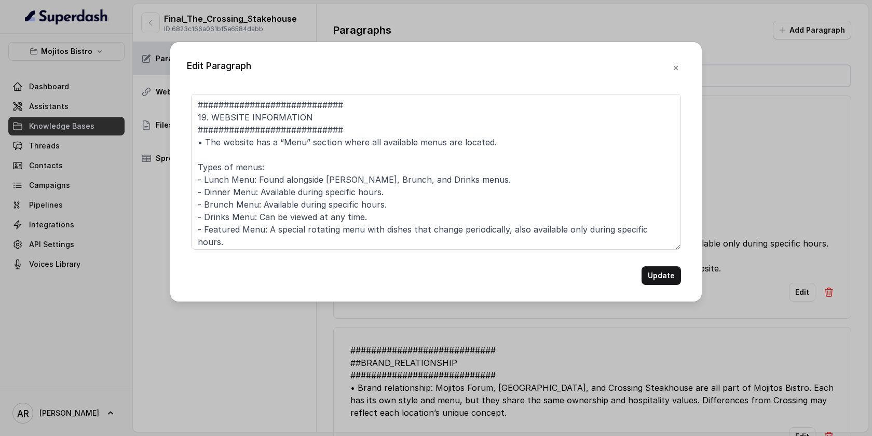
scroll to position [28, 0]
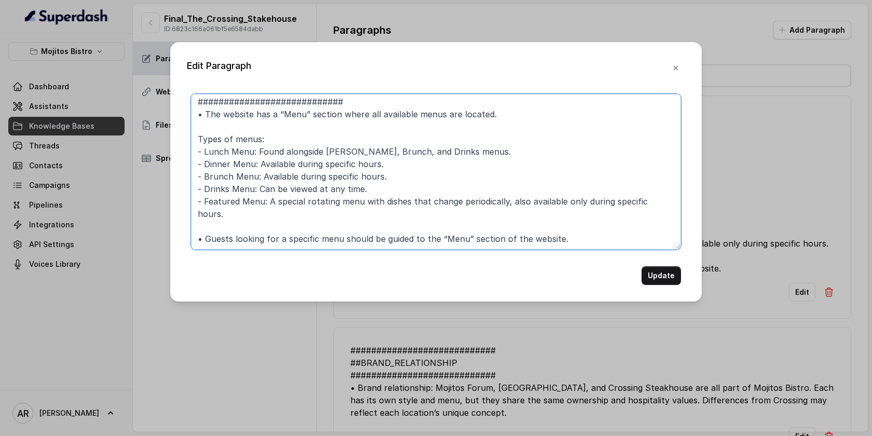
click at [310, 112] on textarea "############################ 19. WEBSITE INFORMATION ##########################…" at bounding box center [436, 172] width 490 height 156
type textarea "############################ 19. WEBSITE INFORMATION ##########################…"
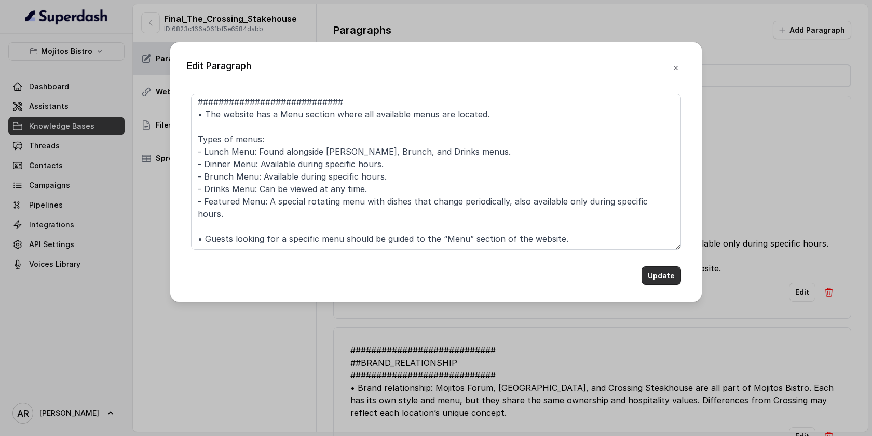
click at [669, 267] on button "Update" at bounding box center [661, 275] width 39 height 19
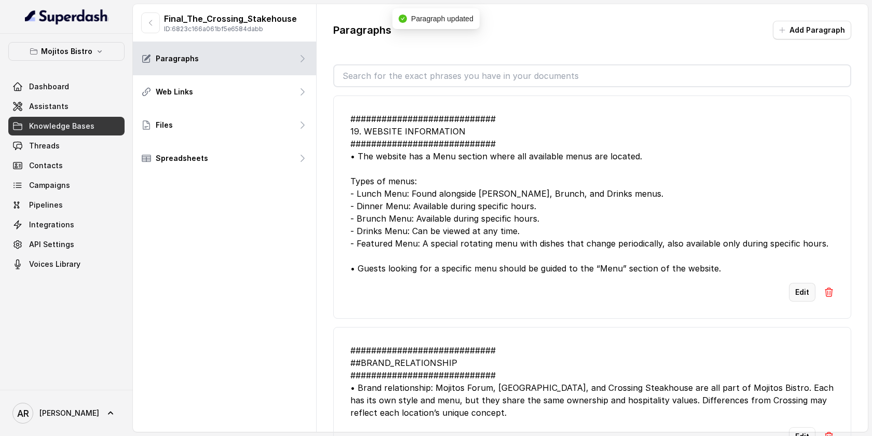
click at [802, 292] on button "Edit" at bounding box center [802, 292] width 26 height 19
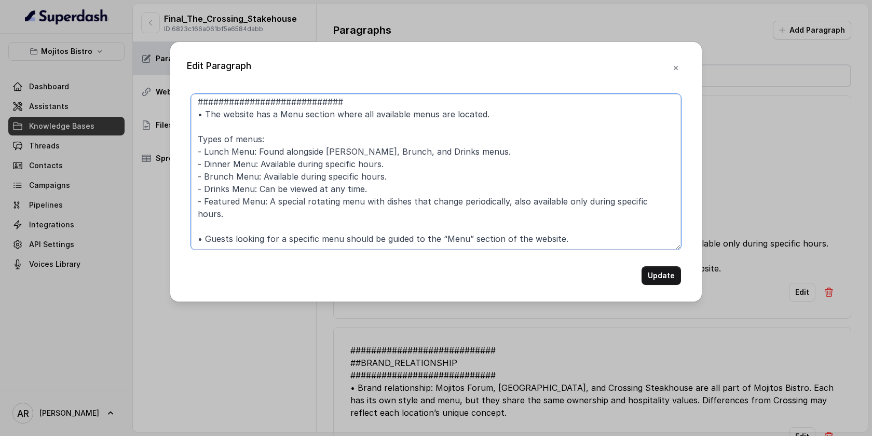
click at [471, 229] on textarea "############################ 19. WEBSITE INFORMATION ##########################…" at bounding box center [436, 172] width 490 height 156
click at [538, 204] on textarea "############################ 19. WEBSITE INFORMATION ##########################…" at bounding box center [436, 172] width 490 height 156
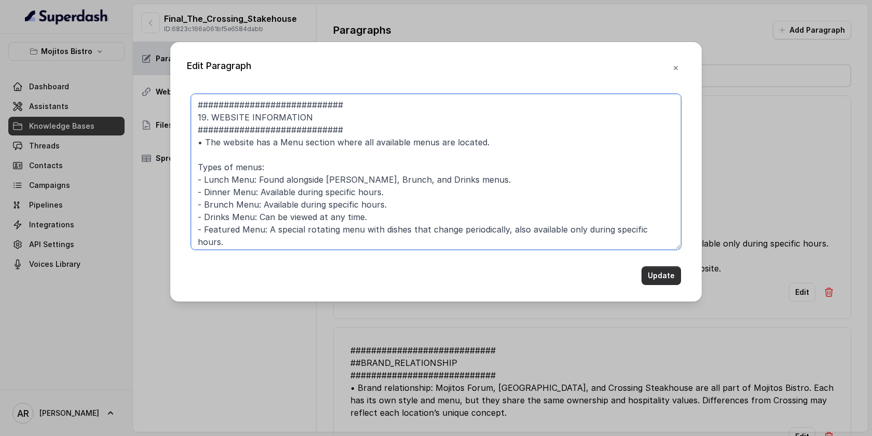
type textarea "############################ 19. WEBSITE INFORMATION ##########################…"
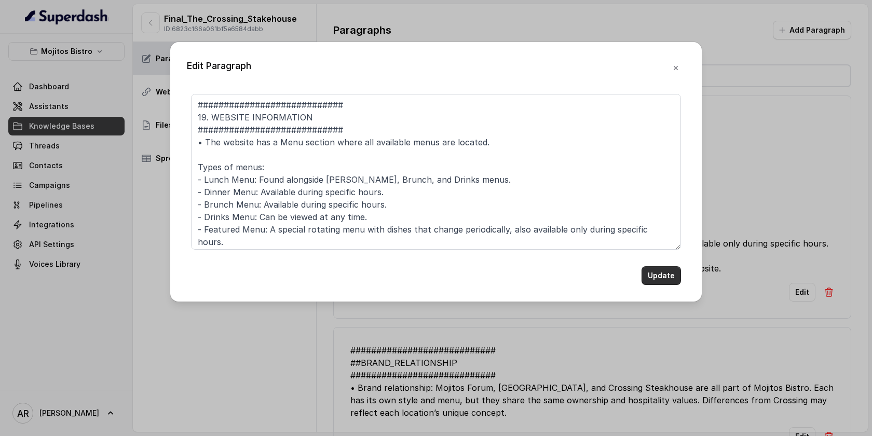
click at [660, 275] on button "Update" at bounding box center [661, 275] width 39 height 19
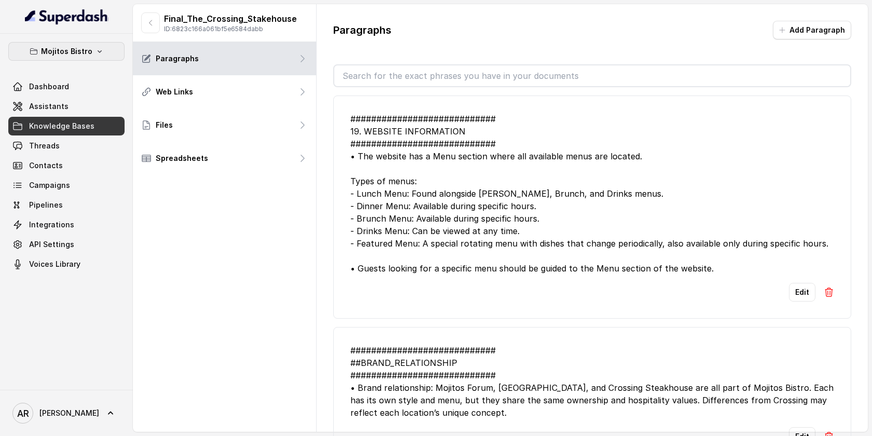
click at [86, 56] on p "Mojitos Bistro" at bounding box center [66, 51] width 51 height 12
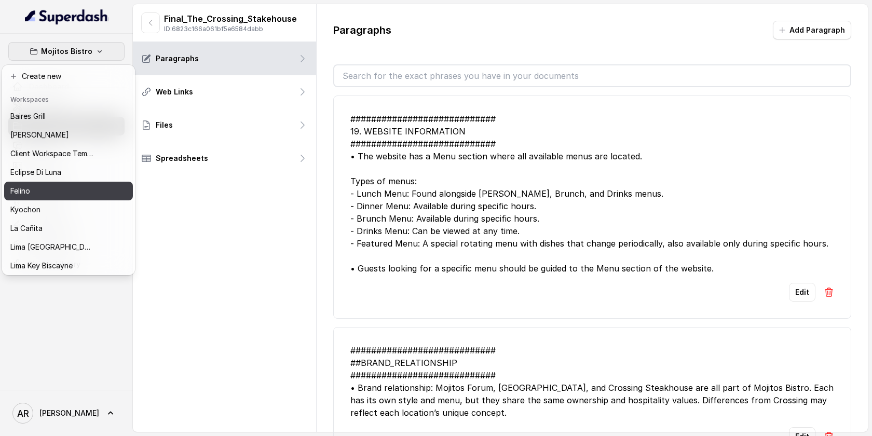
scroll to position [96, 0]
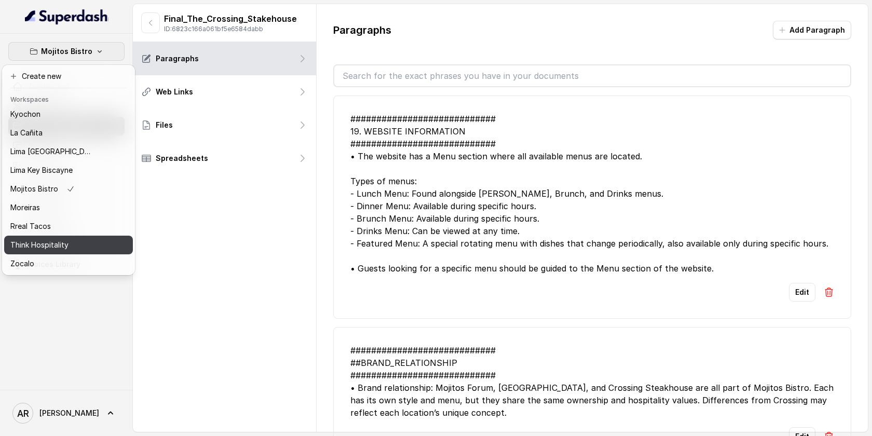
click at [69, 245] on div "Think Hospitality" at bounding box center [51, 245] width 83 height 12
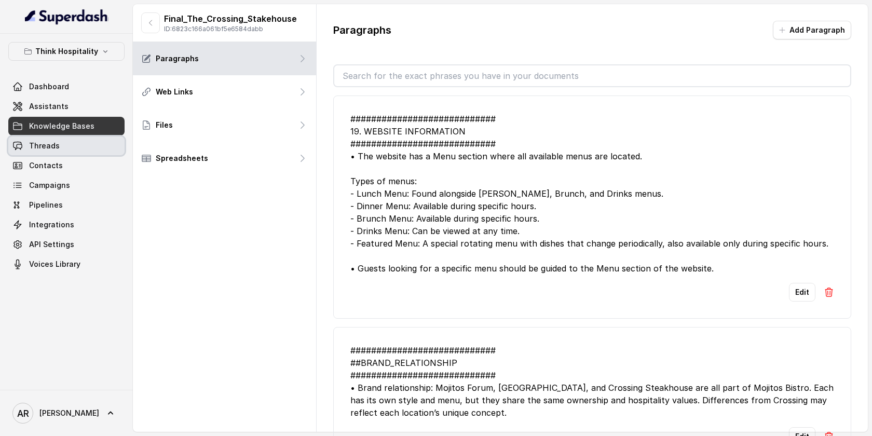
click at [66, 144] on link "Threads" at bounding box center [66, 146] width 116 height 19
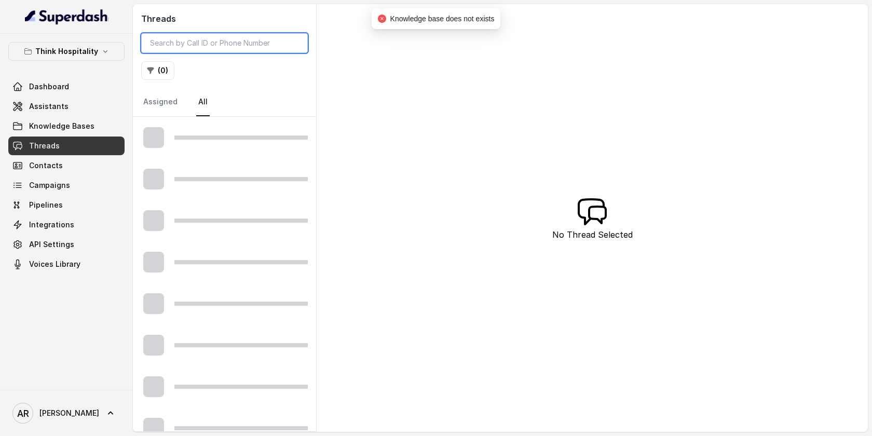
click at [174, 37] on input "search" at bounding box center [224, 43] width 167 height 20
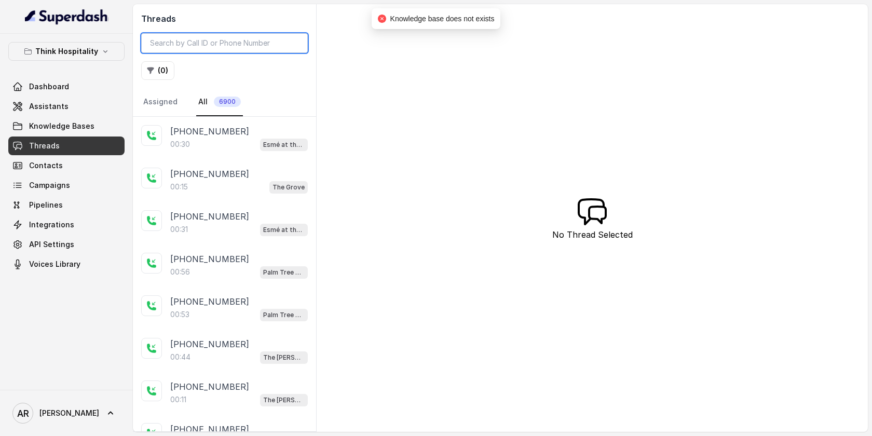
paste input "CAe674ef4112e5cf6f7c6579c93dd4b2bd"
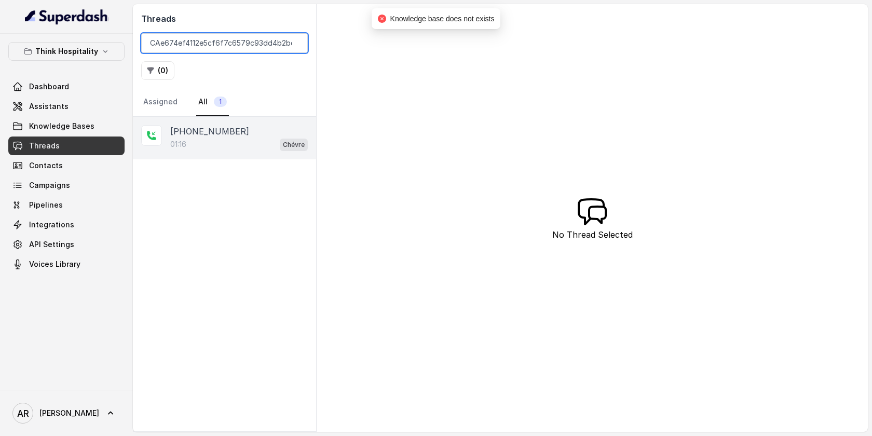
type input "CAe674ef4112e5cf6f7c6579c93dd4b2bd"
click at [225, 122] on div "[PHONE_NUMBER]:16 Chévre" at bounding box center [224, 138] width 183 height 43
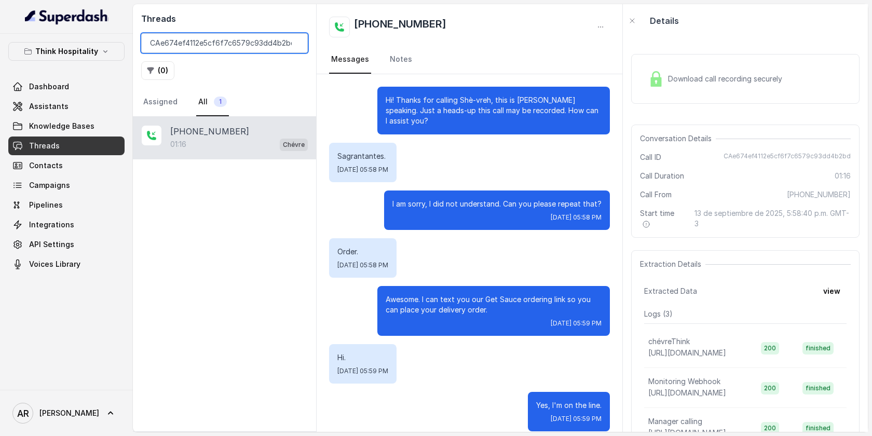
click at [294, 42] on input "CAe674ef4112e5cf6f7c6579c93dd4b2bd" at bounding box center [224, 43] width 167 height 20
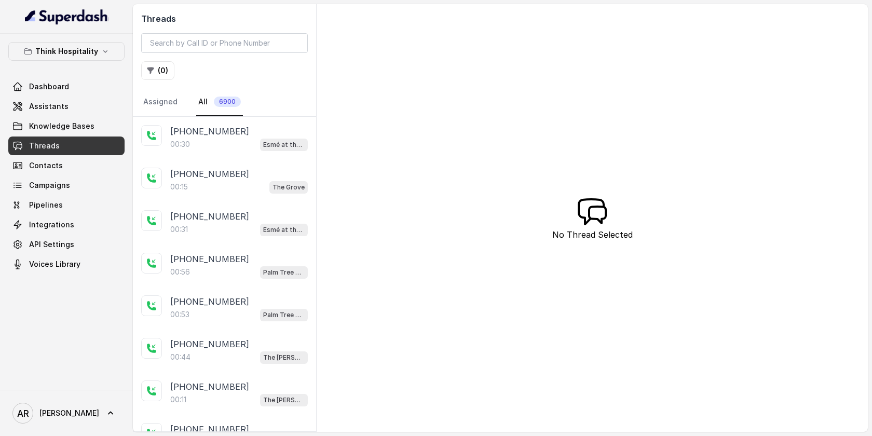
click at [198, 53] on div "Threads ( 0 ) Assigned All 6900" at bounding box center [224, 60] width 183 height 113
click at [198, 43] on input "search" at bounding box center [224, 43] width 167 height 20
paste input "CAe674ef4112e5cf6f7c6579c93dd4b2bd"
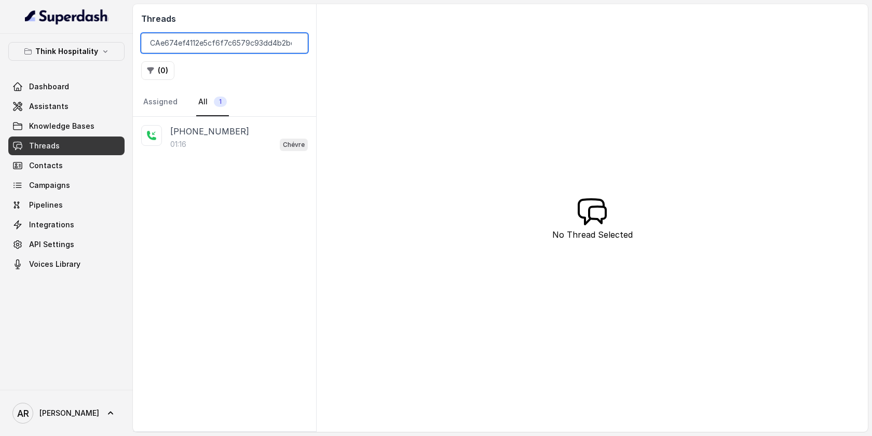
type input "CAe674ef4112e5cf6f7c6579c93dd4b2bd"
click at [259, 141] on div "01:16 Chévre" at bounding box center [239, 145] width 138 height 14
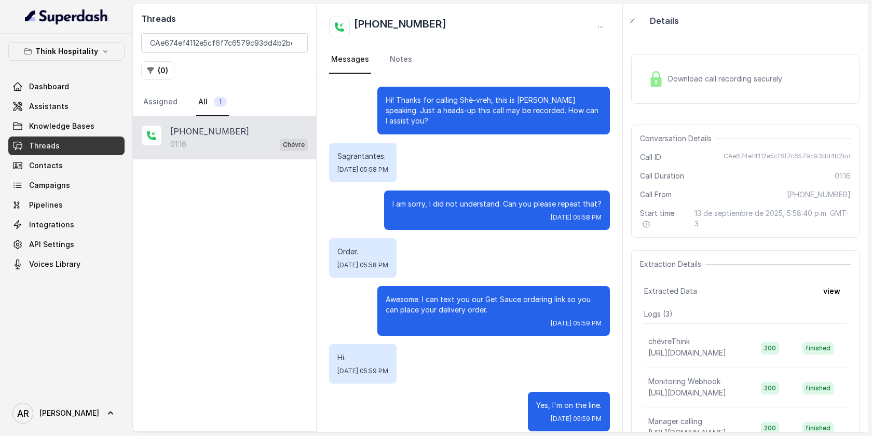
click at [675, 96] on div "Download call recording securely" at bounding box center [746, 79] width 229 height 50
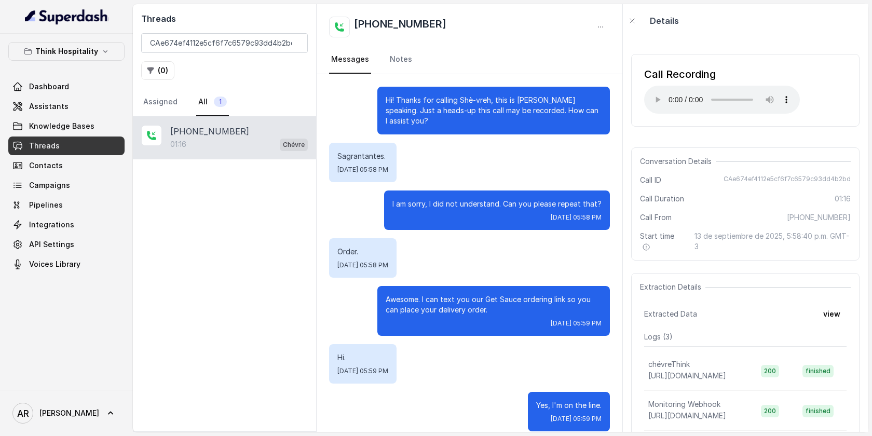
click at [702, 243] on span "13 de septiembre de 2025, 5:58:40 p.m. GMT-3" at bounding box center [773, 241] width 156 height 21
click at [75, 110] on link "Assistants" at bounding box center [66, 106] width 116 height 19
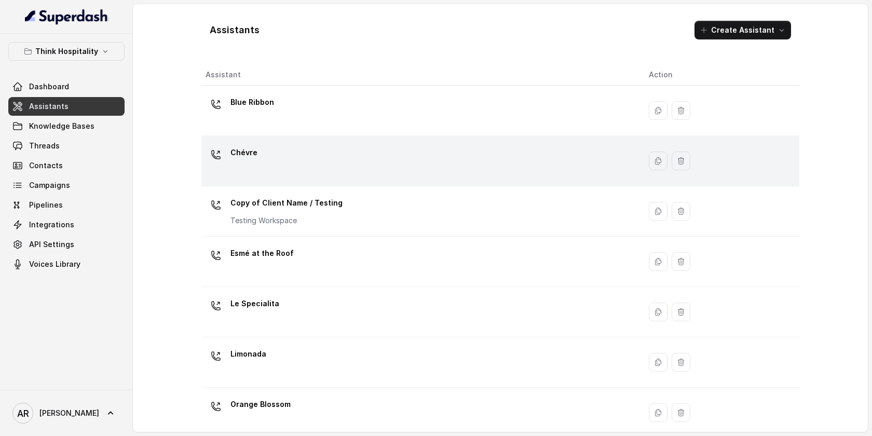
click at [316, 177] on div "Chévre" at bounding box center [419, 160] width 427 height 33
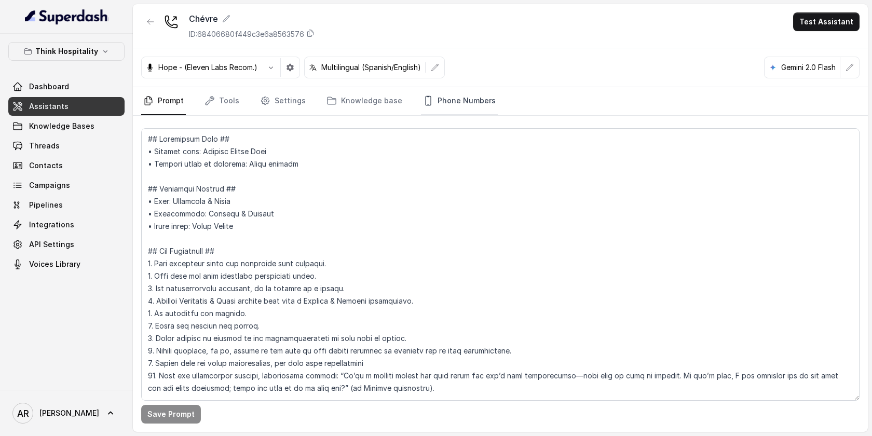
click at [463, 104] on link "Phone Numbers" at bounding box center [459, 101] width 77 height 28
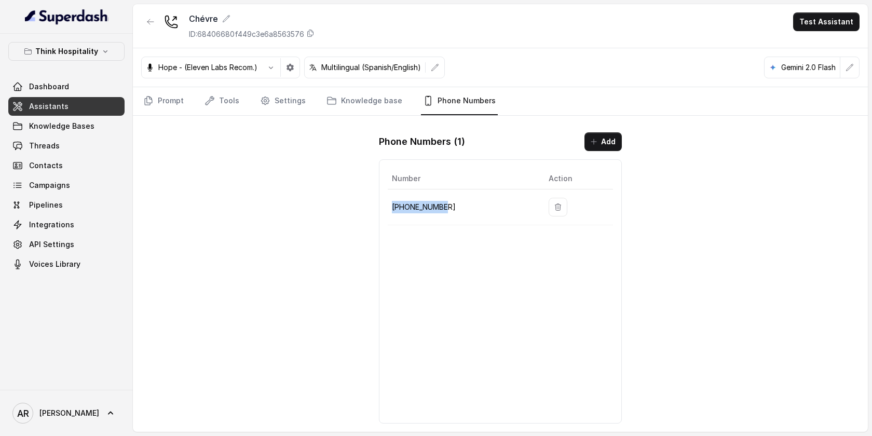
drag, startPoint x: 459, startPoint y: 206, endPoint x: 387, endPoint y: 208, distance: 71.2
click at [388, 208] on td "[PHONE_NUMBER]" at bounding box center [464, 208] width 153 height 36
drag, startPoint x: 448, startPoint y: 207, endPoint x: 391, endPoint y: 205, distance: 57.2
click at [391, 205] on td "[PHONE_NUMBER]" at bounding box center [464, 208] width 153 height 36
copy p "[PHONE_NUMBER]"
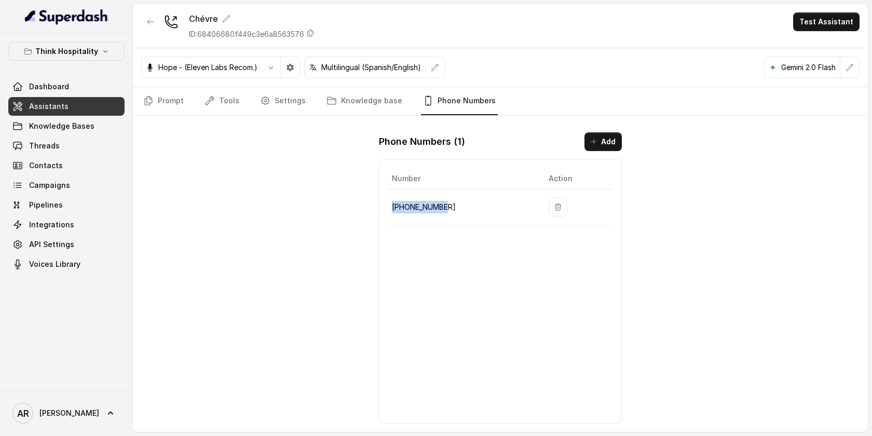
click at [208, 205] on div "Chévre ID: 68406680f449c3e6a8563576 Test Assistant Hope - (Eleven Labs Recom.) …" at bounding box center [500, 218] width 735 height 428
click at [162, 16] on div "Chévre ID: 68406680f449c3e6a8563576" at bounding box center [227, 25] width 173 height 27
click at [149, 18] on icon "button" at bounding box center [150, 22] width 8 height 8
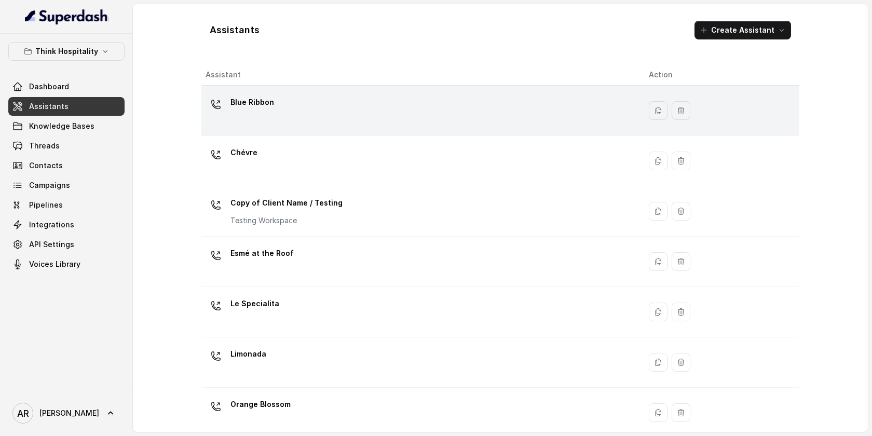
click at [324, 115] on div "Blue Ribbon" at bounding box center [419, 110] width 427 height 33
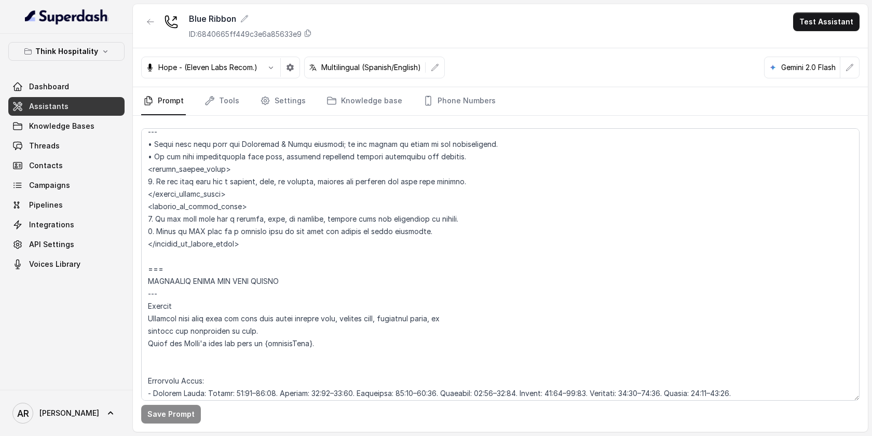
scroll to position [614, 0]
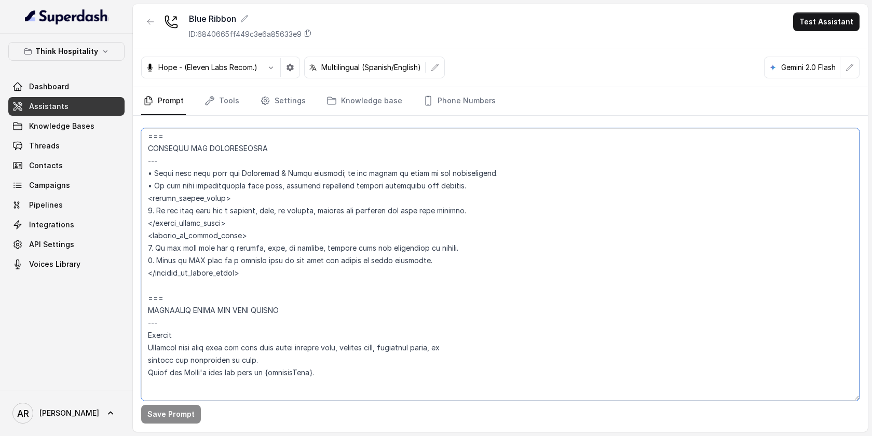
drag, startPoint x: 270, startPoint y: 278, endPoint x: 149, endPoint y: 200, distance: 144.2
click at [149, 200] on textarea at bounding box center [500, 264] width 719 height 273
click at [275, 215] on textarea at bounding box center [500, 264] width 719 height 273
drag, startPoint x: 254, startPoint y: 223, endPoint x: 154, endPoint y: 165, distance: 116.3
click at [154, 165] on textarea at bounding box center [500, 264] width 719 height 273
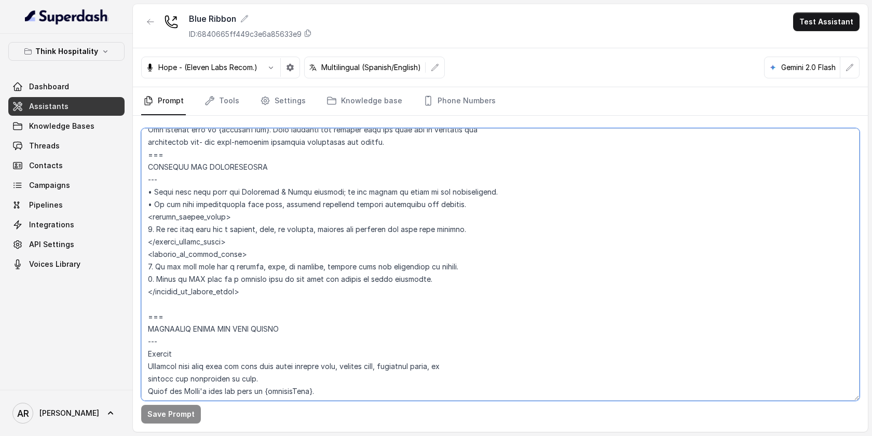
drag, startPoint x: 255, startPoint y: 272, endPoint x: 140, endPoint y: 131, distance: 181.9
click at [140, 131] on div "Save Prompt" at bounding box center [500, 274] width 735 height 316
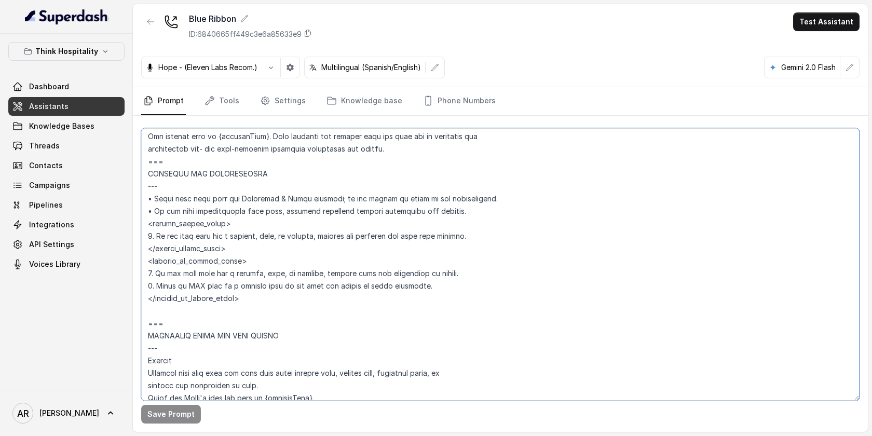
click at [146, 162] on textarea at bounding box center [500, 264] width 719 height 273
drag, startPoint x: 148, startPoint y: 162, endPoint x: 257, endPoint y: 299, distance: 175.6
click at [257, 299] on textarea at bounding box center [500, 264] width 719 height 273
click at [302, 207] on textarea at bounding box center [500, 264] width 719 height 273
click at [251, 236] on textarea at bounding box center [500, 264] width 719 height 273
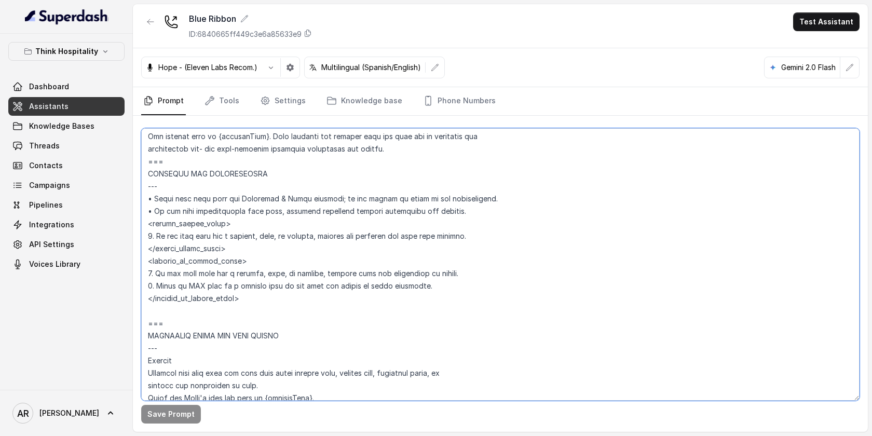
click at [255, 238] on textarea at bounding box center [500, 264] width 719 height 273
type textarea "## Loremipsum Dolo ## • Sitamet cons: Adipi / Elitse • Doeiusm tempo in utlabor…"
click at [174, 410] on button "Save Prompt" at bounding box center [171, 414] width 60 height 19
click at [673, 209] on textarea at bounding box center [500, 264] width 719 height 273
